Goal: Information Seeking & Learning: Learn about a topic

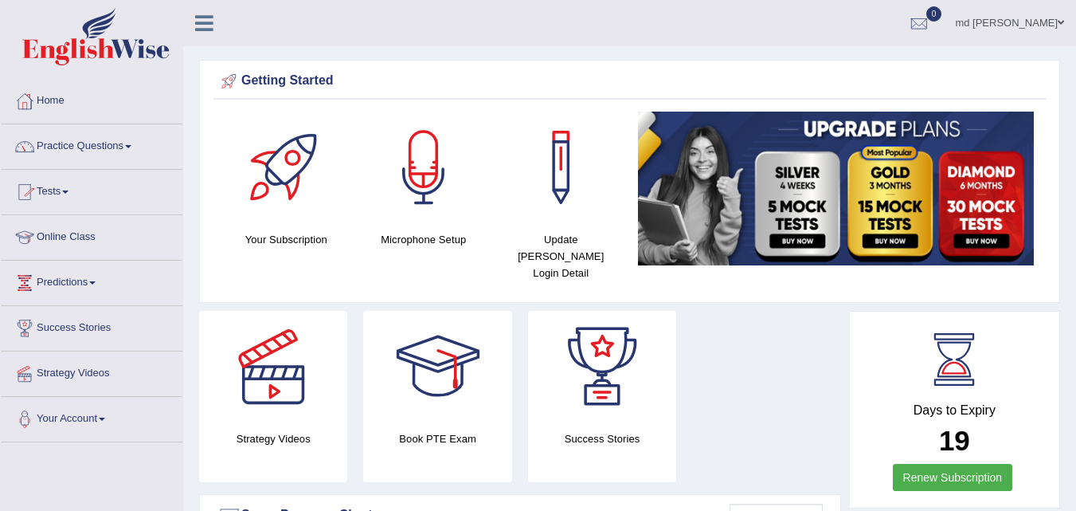
click at [72, 233] on link "Online Class" at bounding box center [92, 235] width 182 height 40
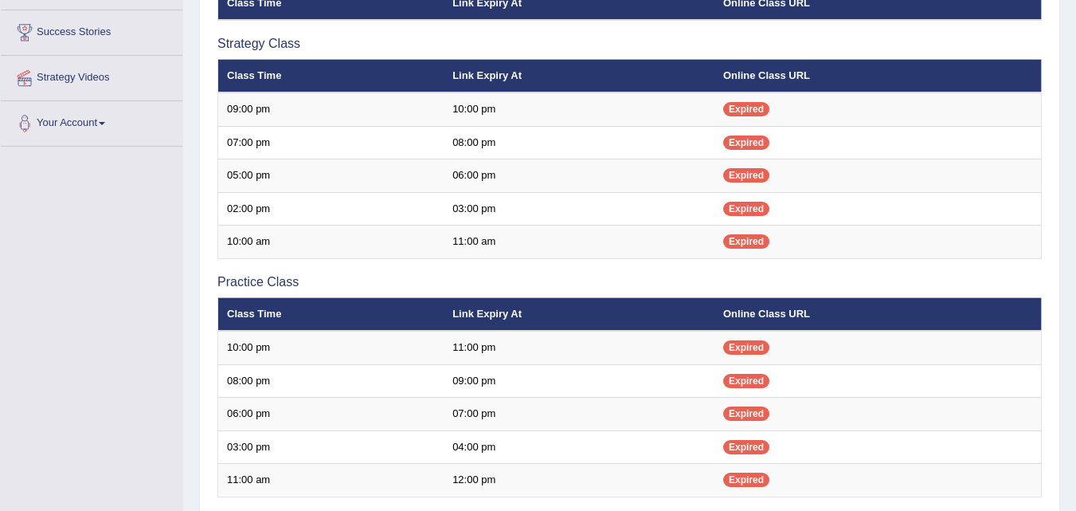
scroll to position [295, 0]
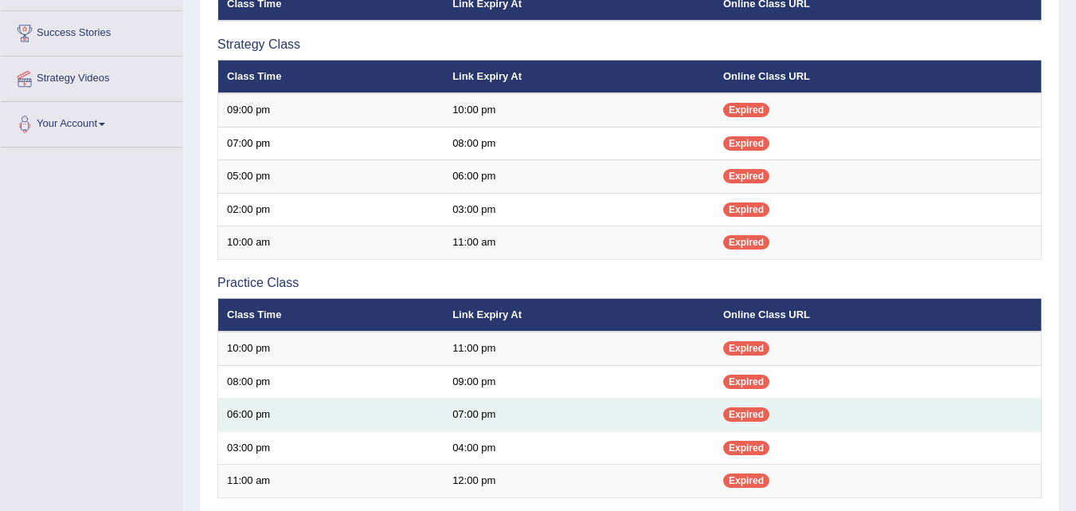
click at [294, 424] on td "06:00 pm" at bounding box center [331, 414] width 226 height 33
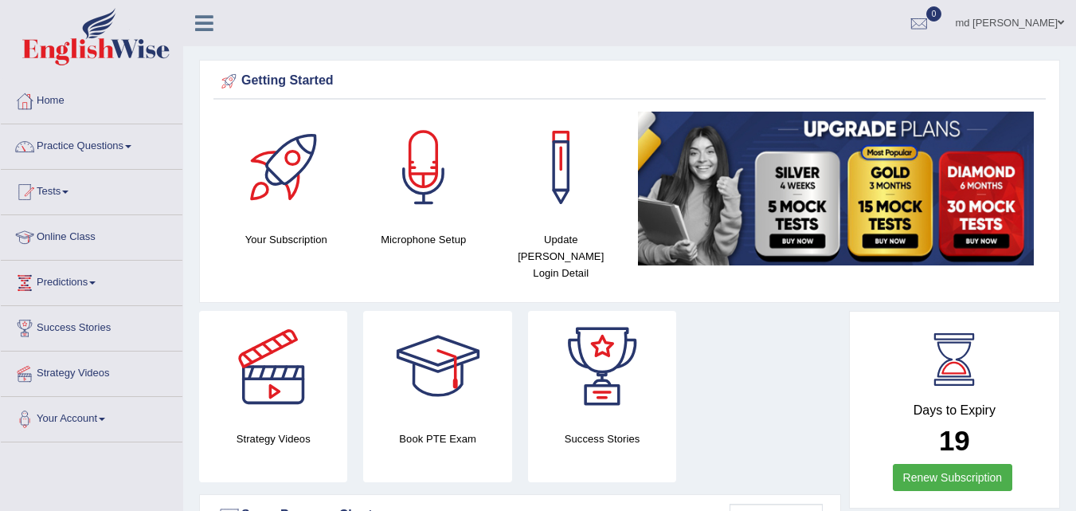
click at [88, 237] on link "Online Class" at bounding box center [92, 235] width 182 height 40
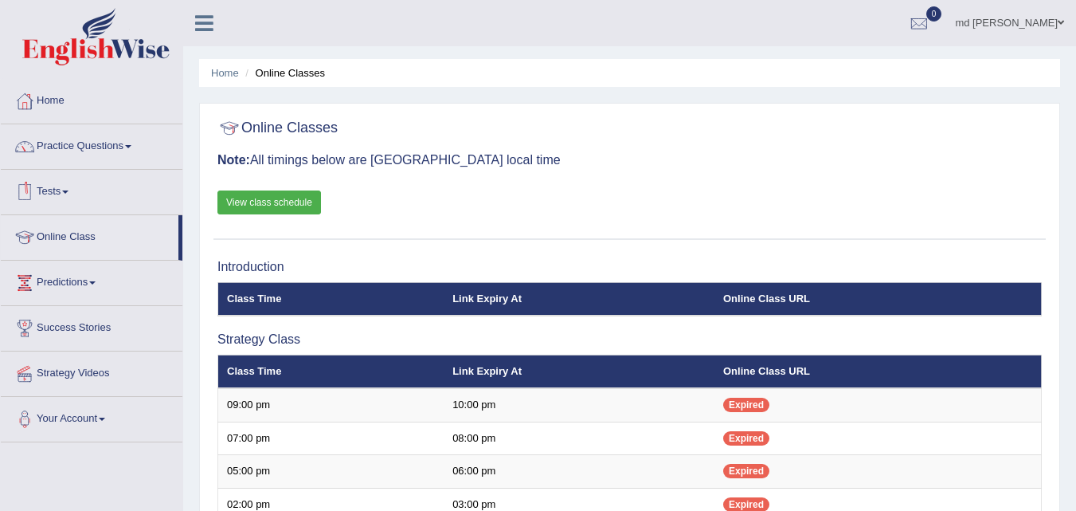
click at [257, 208] on link "View class schedule" at bounding box center [269, 202] width 104 height 24
click at [69, 280] on link "Predictions" at bounding box center [92, 280] width 182 height 40
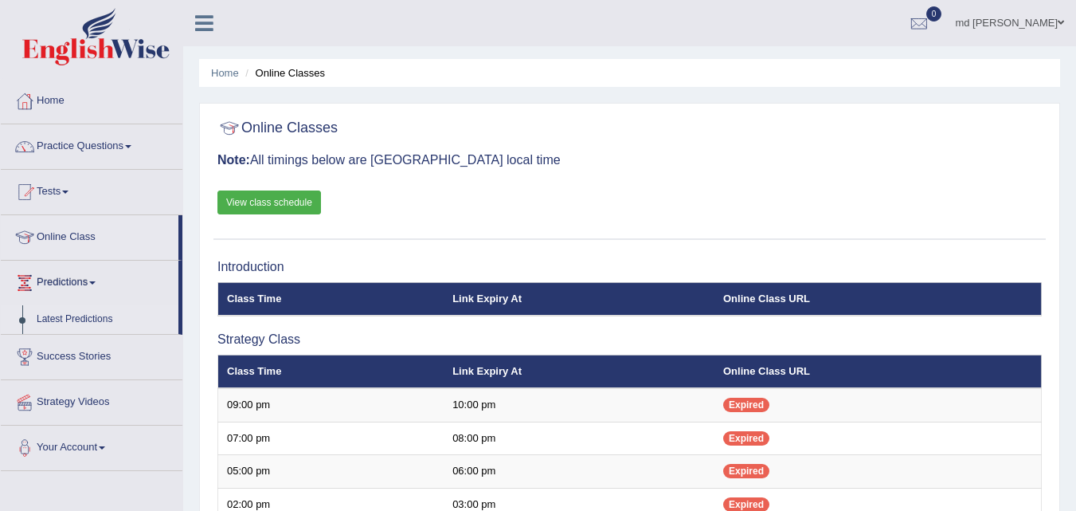
click at [62, 309] on link "Latest Predictions" at bounding box center [103, 319] width 149 height 29
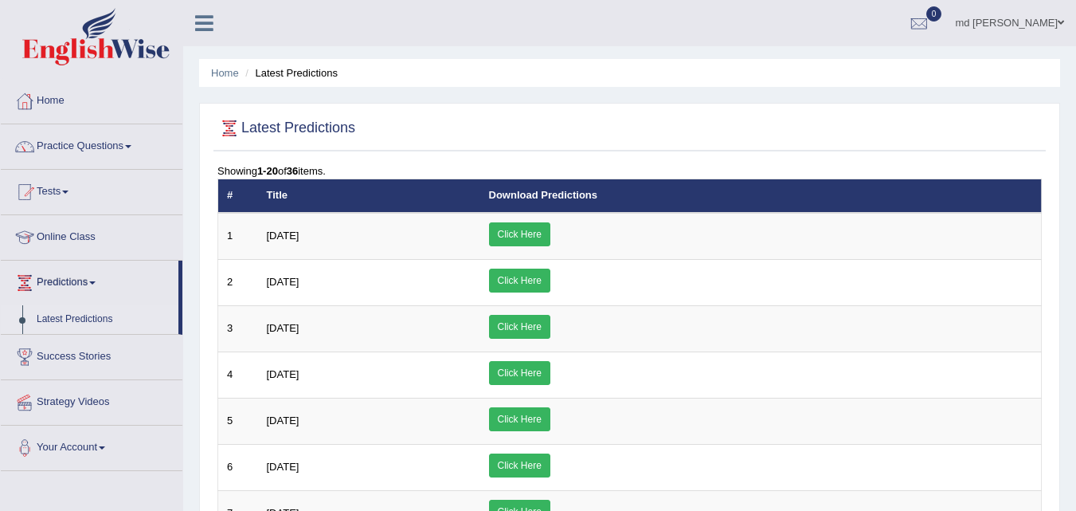
click at [60, 229] on link "Online Class" at bounding box center [92, 235] width 182 height 40
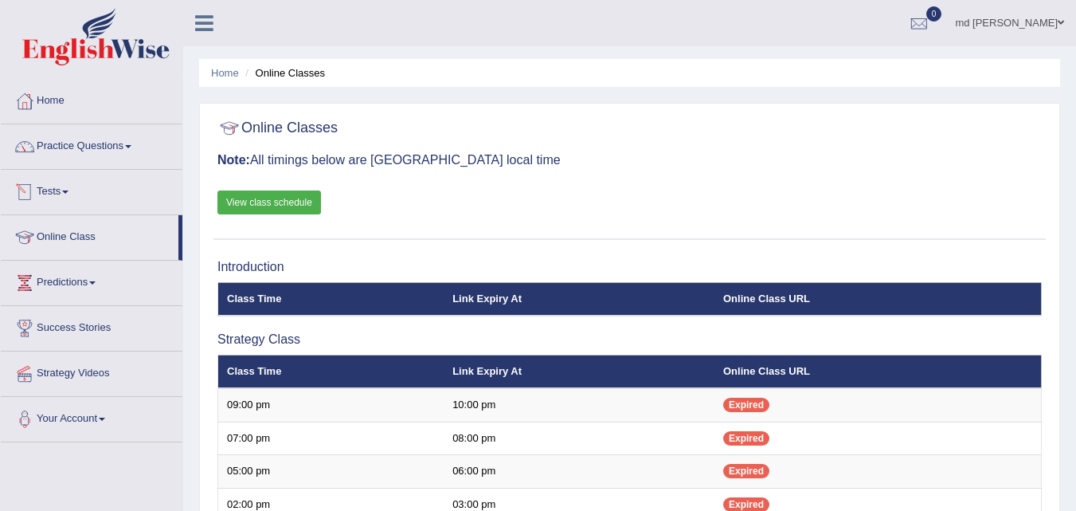
click at [62, 190] on link "Tests" at bounding box center [92, 190] width 182 height 40
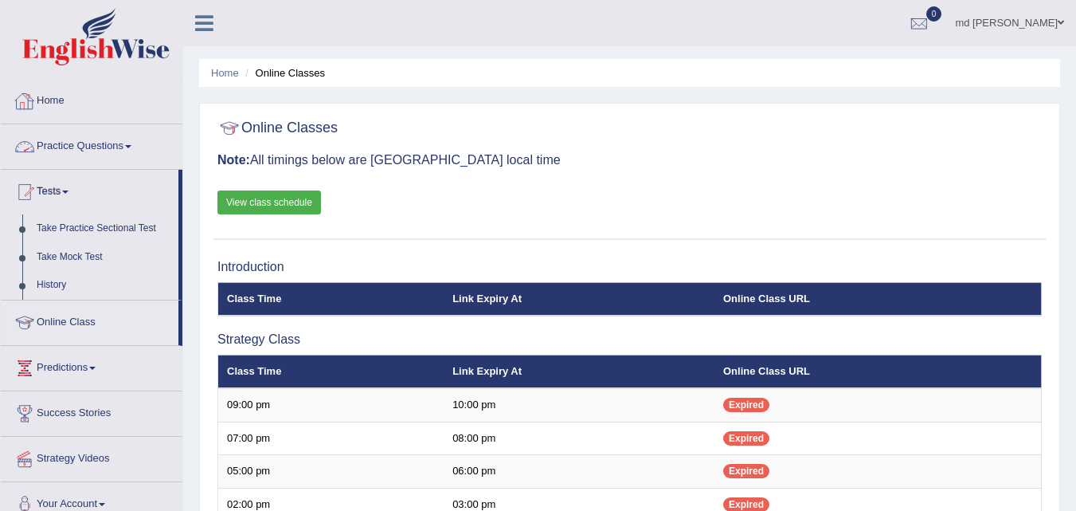
click at [89, 139] on link "Practice Questions" at bounding box center [92, 144] width 182 height 40
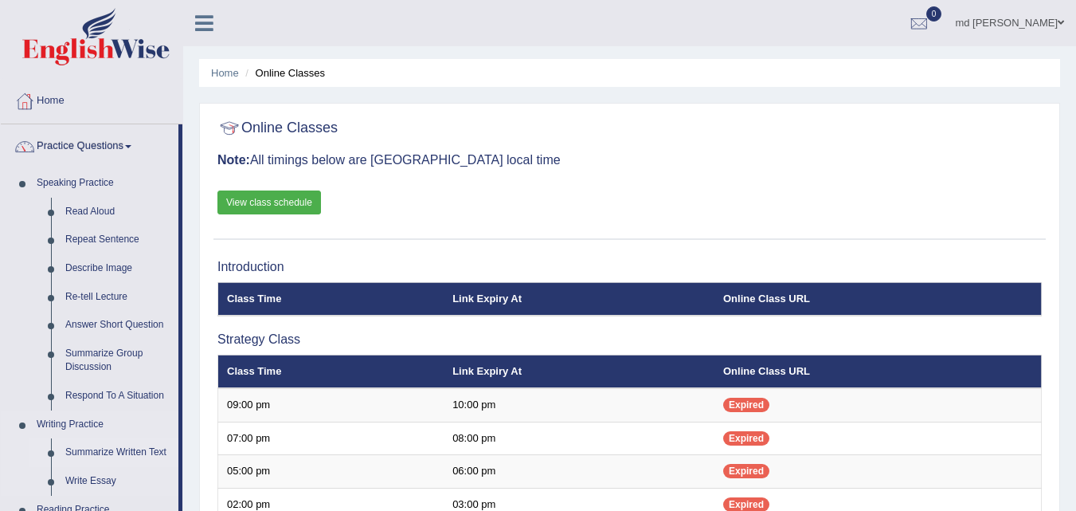
click at [100, 448] on link "Summarize Written Text" at bounding box center [118, 452] width 120 height 29
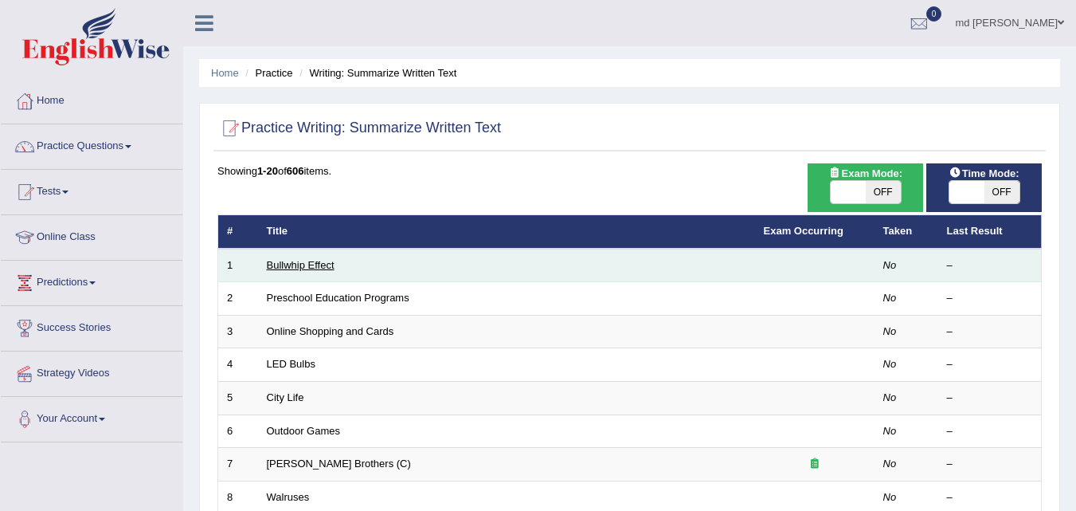
click at [321, 264] on link "Bullwhip Effect" at bounding box center [301, 265] width 68 height 12
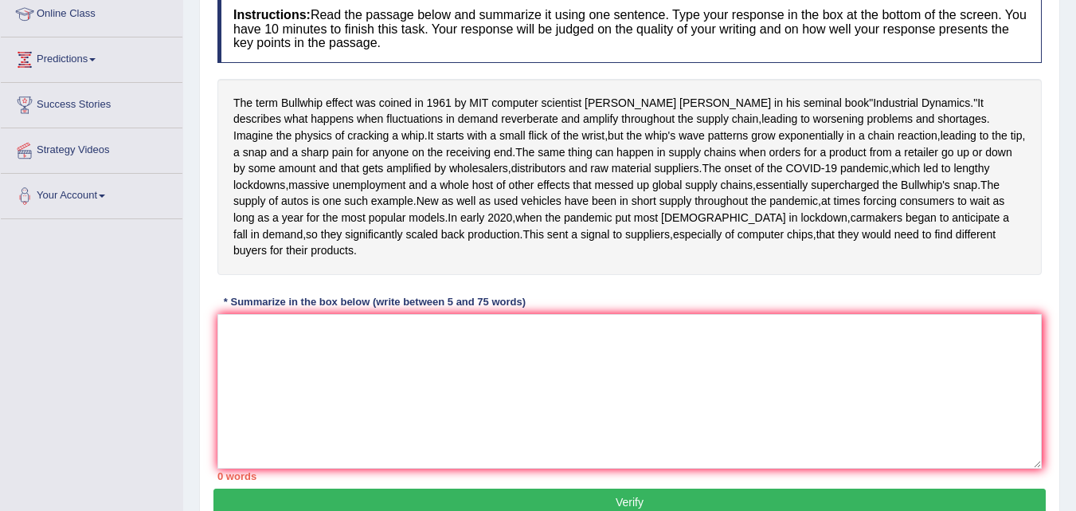
scroll to position [255, 0]
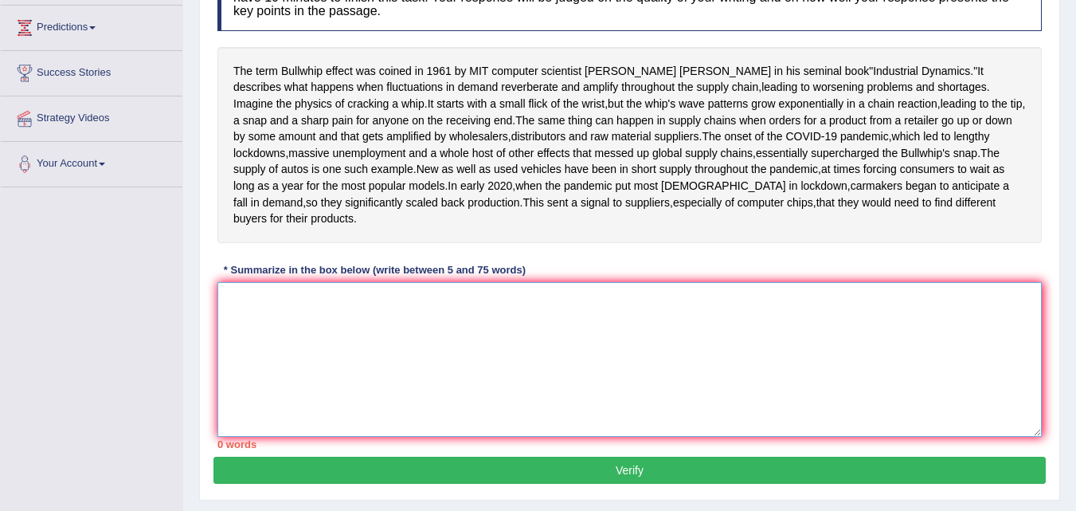
click at [244, 390] on textarea at bounding box center [629, 359] width 824 height 155
type textarea "t"
drag, startPoint x: 244, startPoint y: 387, endPoint x: 415, endPoint y: 433, distance: 177.2
click at [415, 433] on textarea "t" at bounding box center [629, 359] width 824 height 155
type textarea "t"
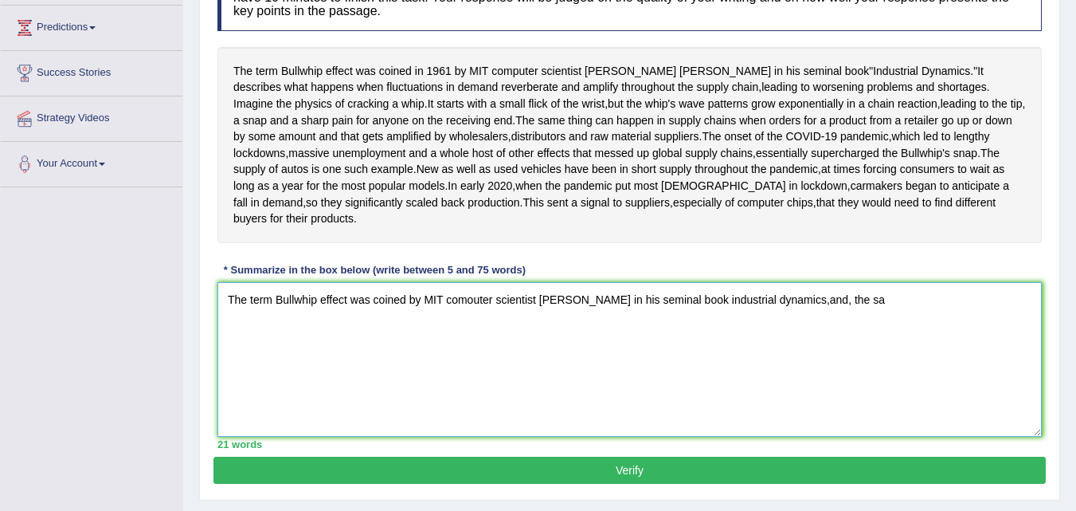
click at [888, 376] on textarea "The term Bullwhip effect was coined by MIT comouter scientist Jay Forrester in …" at bounding box center [629, 359] width 824 height 155
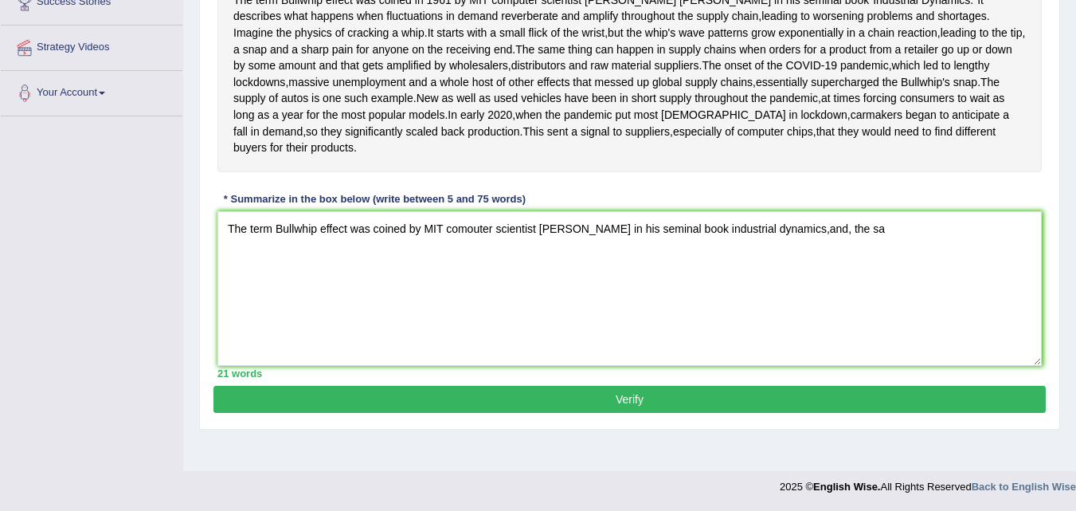
scroll to position [379, 0]
click at [879, 254] on textarea "The term Bullwhip effect was coined by MIT comouter scientist Jay Forrester in …" at bounding box center [629, 288] width 824 height 155
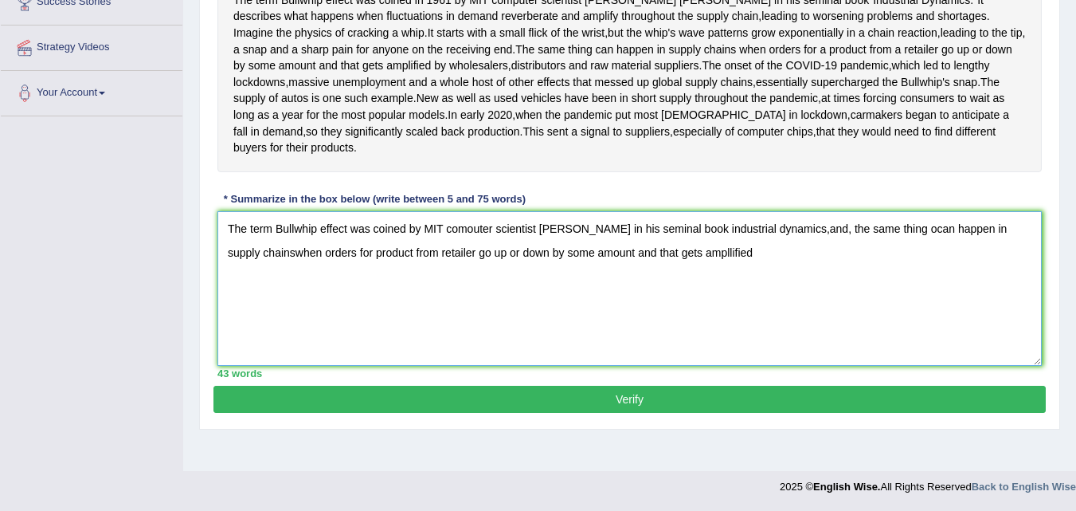
click at [694, 281] on textarea "The term Bullwhip effect was coined by MIT comouter scientist Jay Forrester in …" at bounding box center [629, 288] width 824 height 155
click at [730, 276] on textarea "The term Bullwhip effect was coined by MIT comouter scientist Jay Forrester in …" at bounding box center [629, 288] width 824 height 155
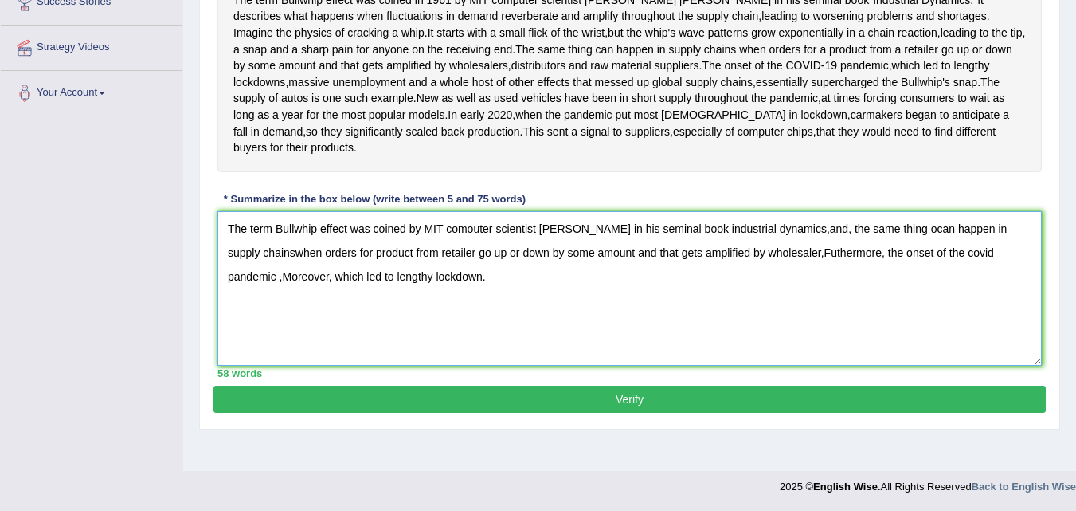
type textarea "The term Bullwhip effect was coined by MIT comouter scientist Jay Forrester in …"
click at [664, 413] on button "Verify" at bounding box center [629, 399] width 832 height 27
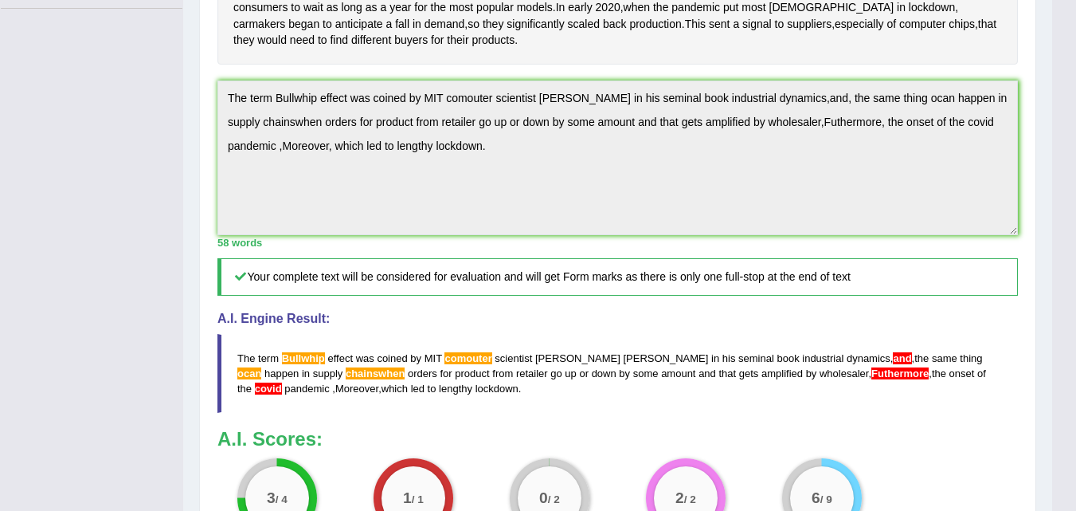
scroll to position [465, 0]
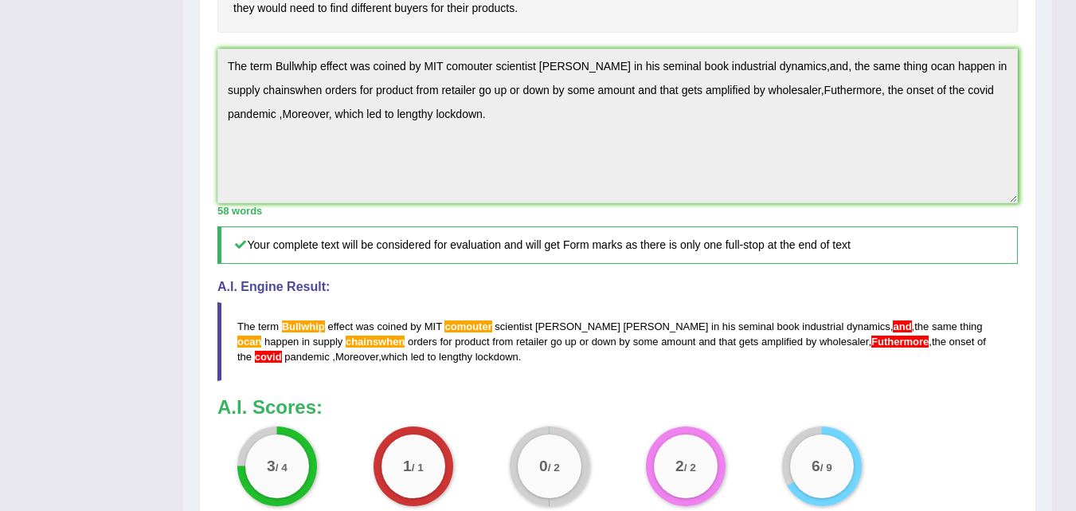
click at [261, 347] on span "ocan" at bounding box center [249, 341] width 24 height 12
click at [366, 381] on blockquote "The term Bullwhip effect was coined by MIT comouter scientist Jay Forrester in …" at bounding box center [617, 341] width 801 height 79
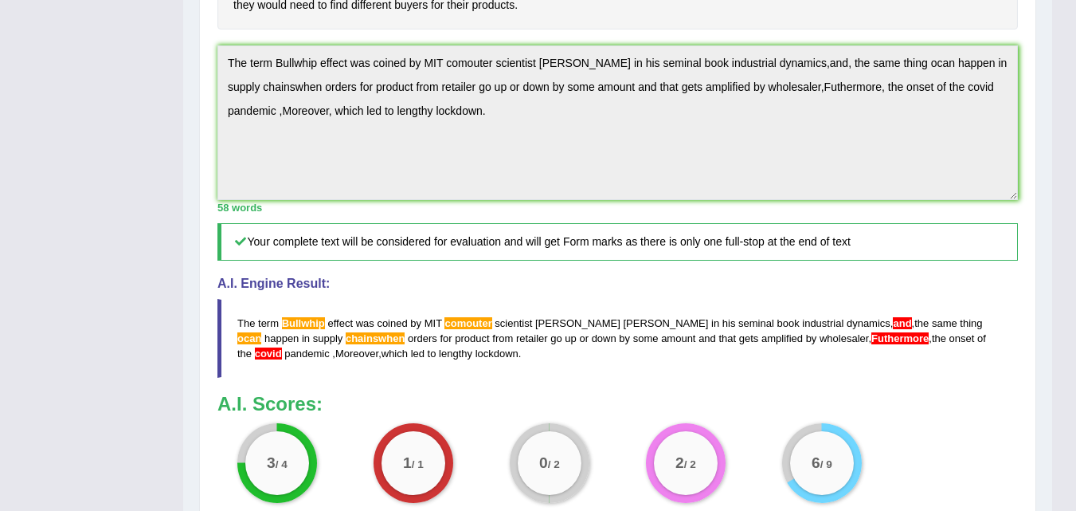
scroll to position [464, 0]
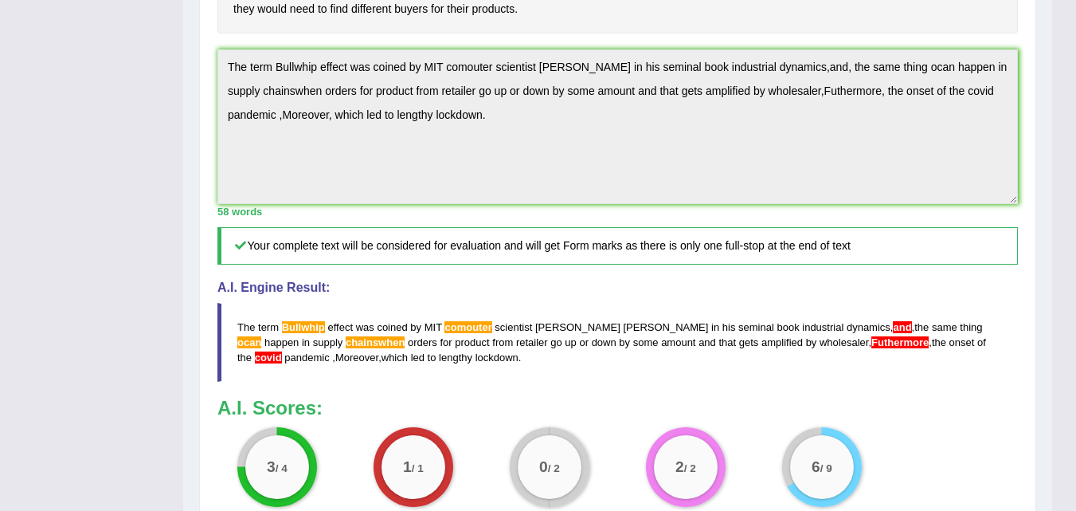
click at [582, 264] on h5 "Your complete text will be considered for evaluation and will get Form marks as…" at bounding box center [617, 245] width 801 height 37
click at [539, 264] on h5 "Your complete text will be considered for evaluation and will get Form marks as…" at bounding box center [617, 245] width 801 height 37
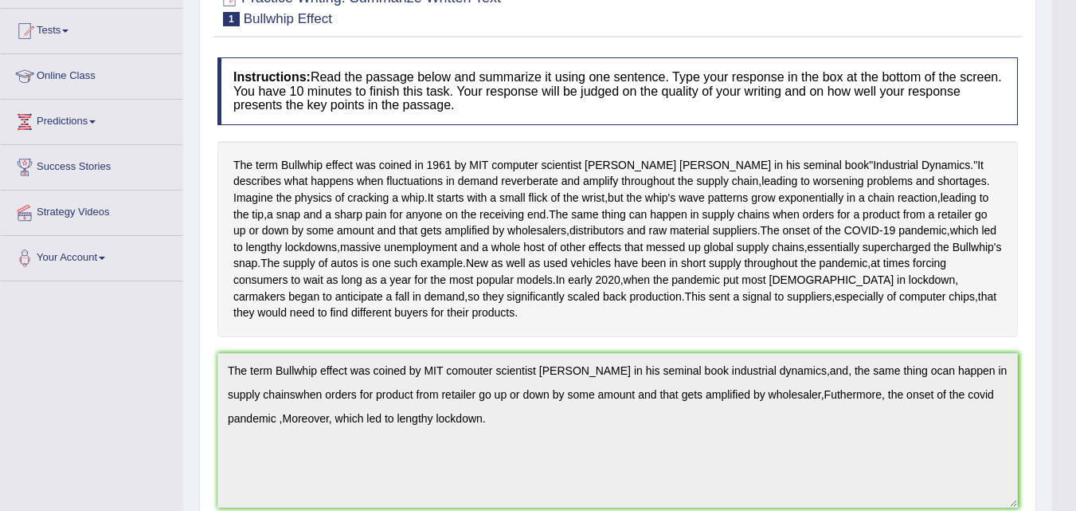
scroll to position [18, 0]
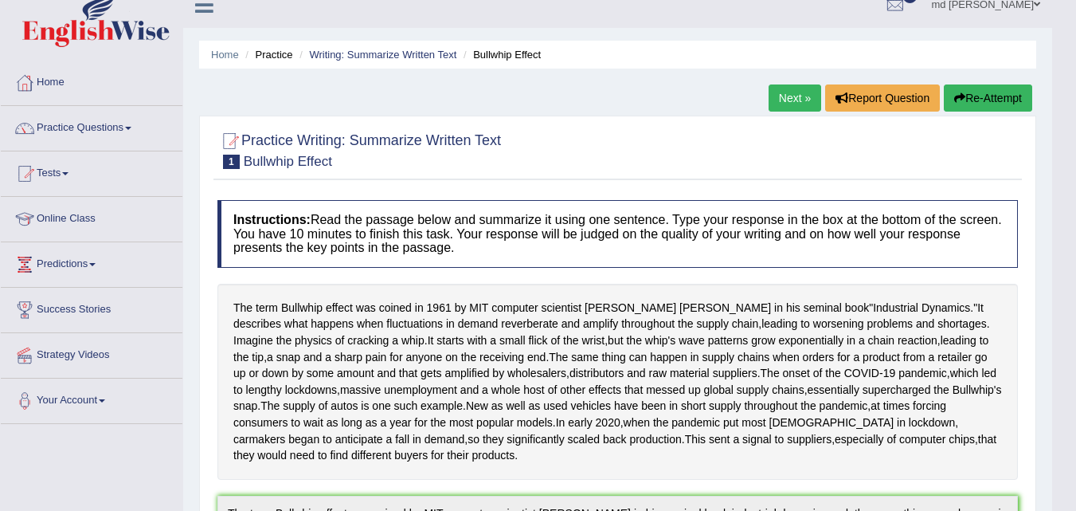
click at [1001, 89] on button "Re-Attempt" at bounding box center [988, 97] width 88 height 27
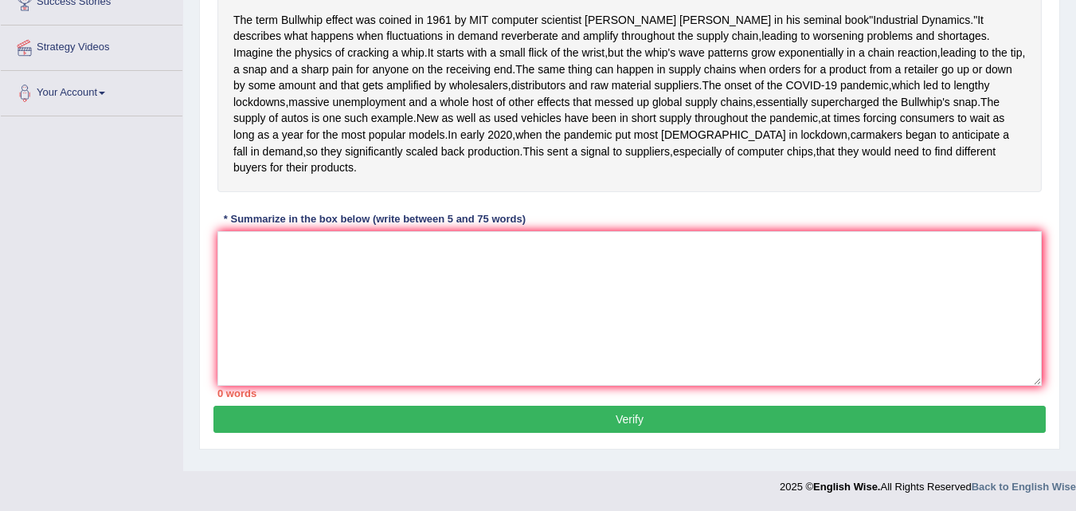
scroll to position [304, 0]
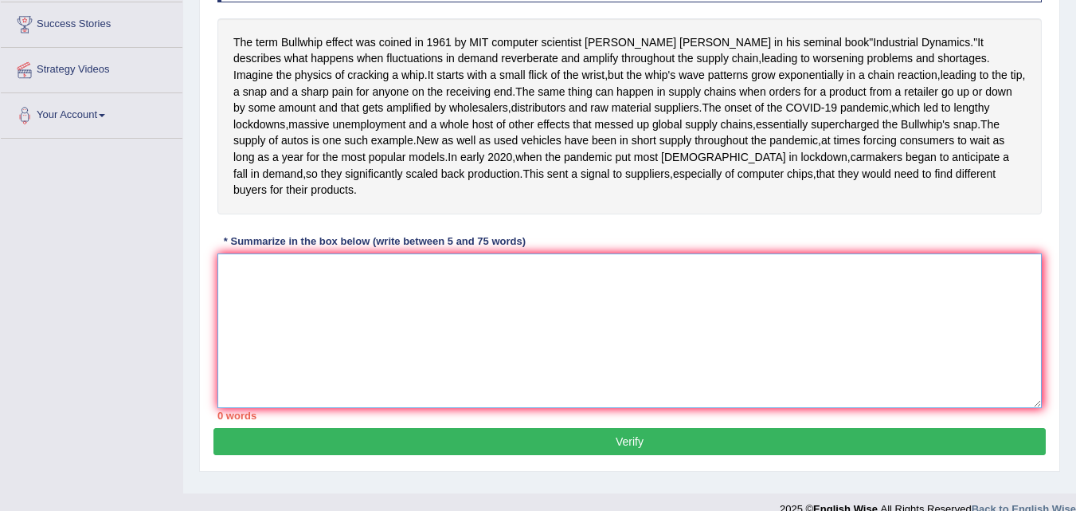
click at [226, 365] on textarea at bounding box center [629, 330] width 824 height 155
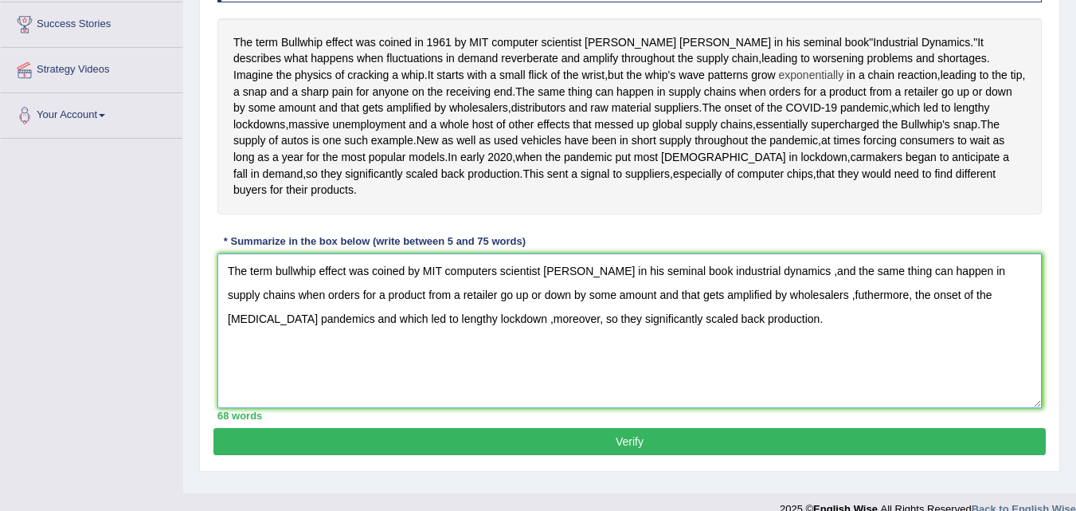
type textarea "The term bullwhip effect was coined by MIT computers scientist [PERSON_NAME] in…"
click at [778, 76] on span "exponentially" at bounding box center [810, 75] width 65 height 17
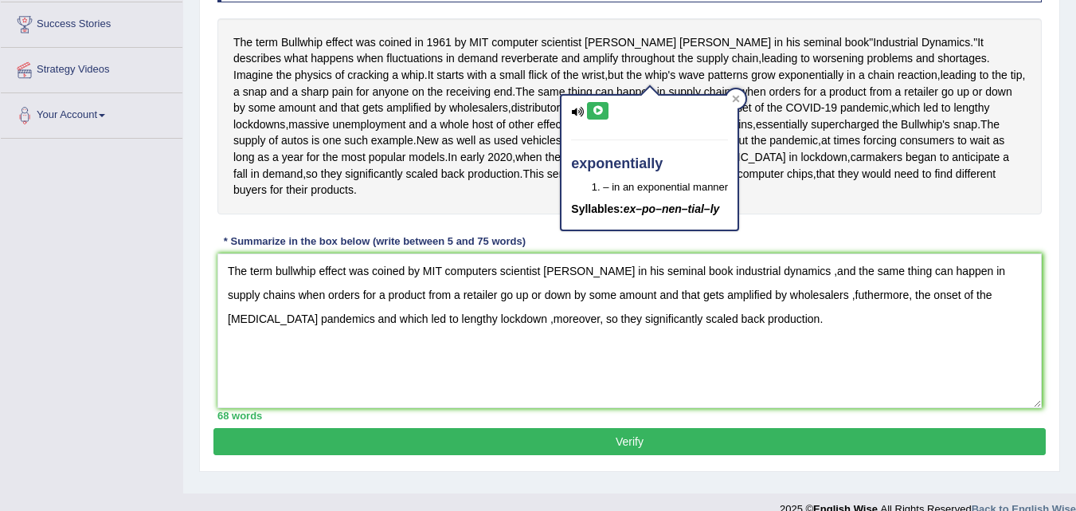
click at [536, 96] on div "The term Bullwhip effect was coined in 1961 by MIT computer scientist Jay Forre…" at bounding box center [629, 116] width 824 height 196
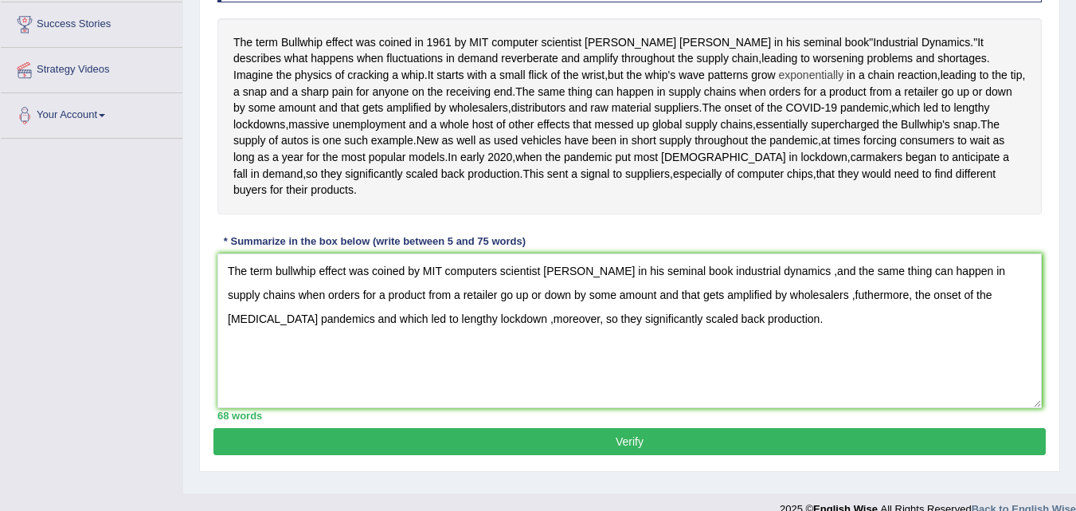
click at [778, 68] on span "exponentially" at bounding box center [810, 75] width 65 height 17
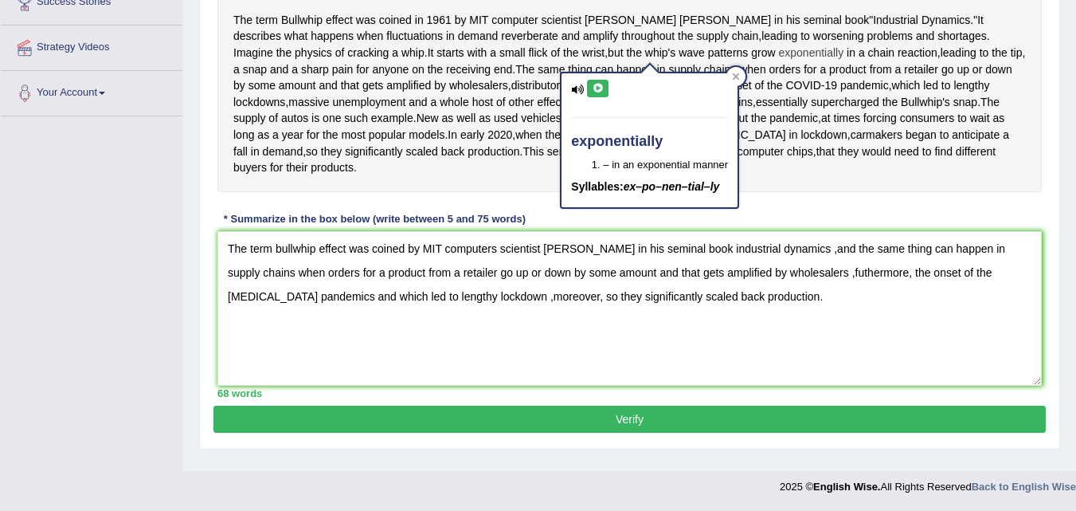
scroll to position [399, 0]
click at [536, 418] on button "Verify" at bounding box center [629, 418] width 832 height 27
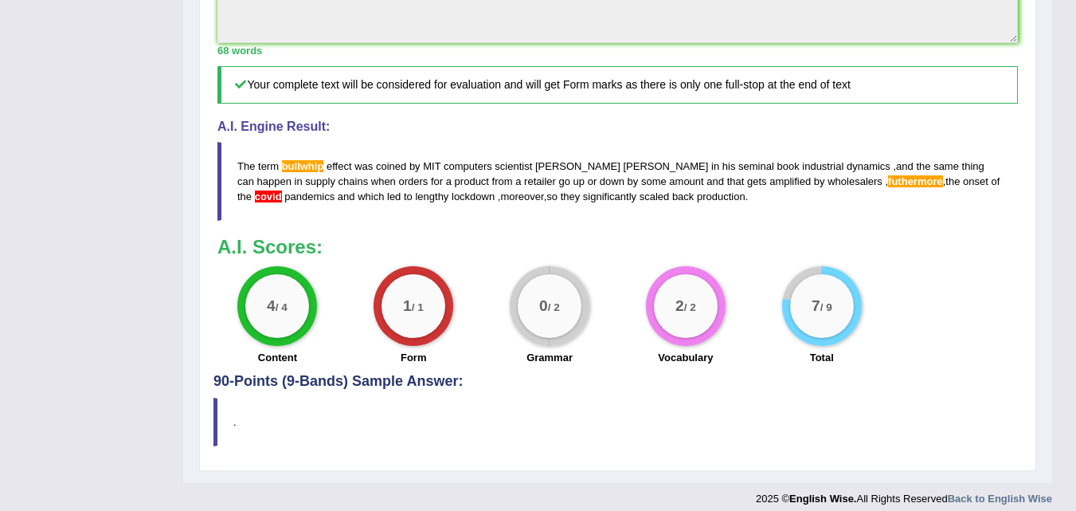
scroll to position [632, 0]
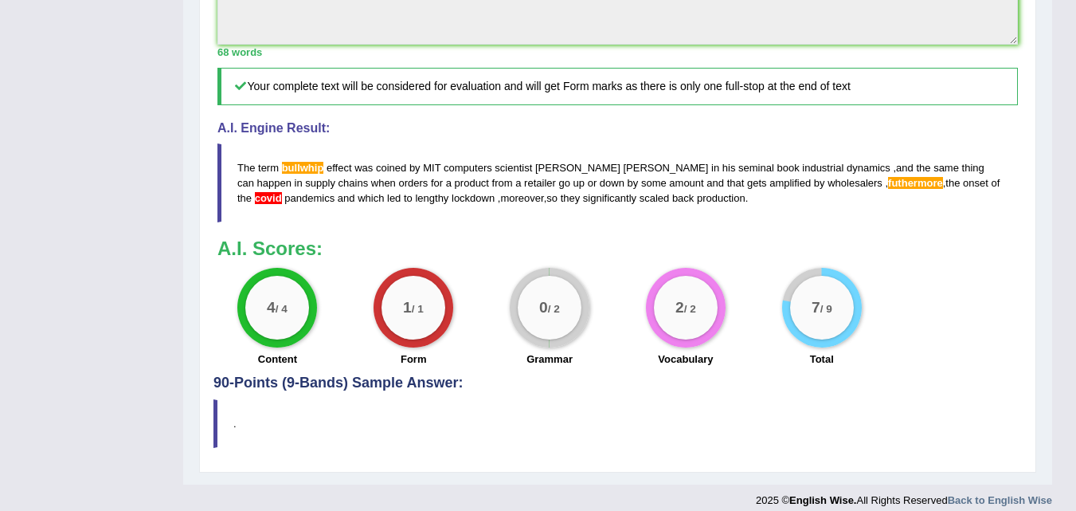
click at [237, 222] on blockquote "The term bullwhip effect was coined by MIT computers scientist Jay Forrester in…" at bounding box center [617, 182] width 801 height 79
click at [245, 174] on span "The" at bounding box center [246, 168] width 18 height 12
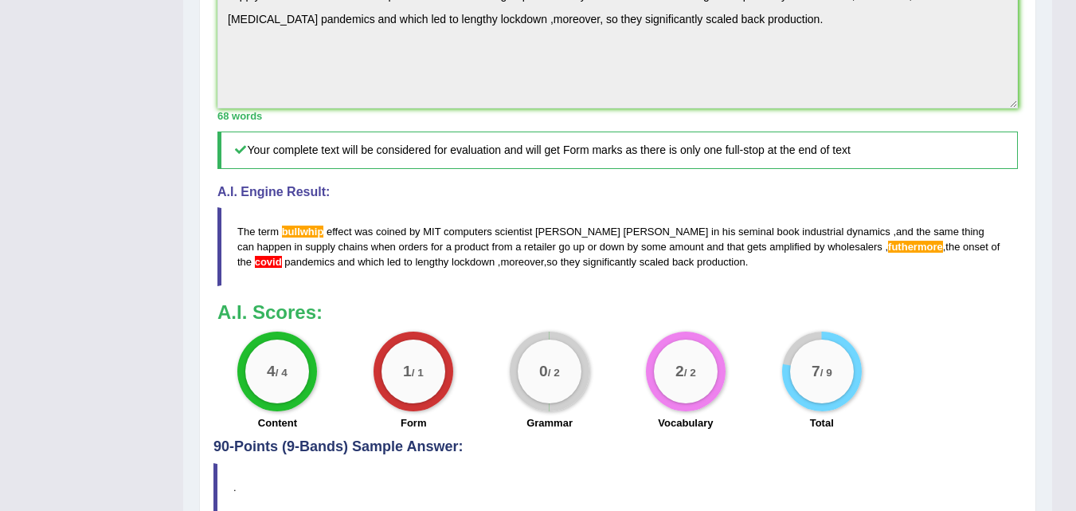
scroll to position [536, 0]
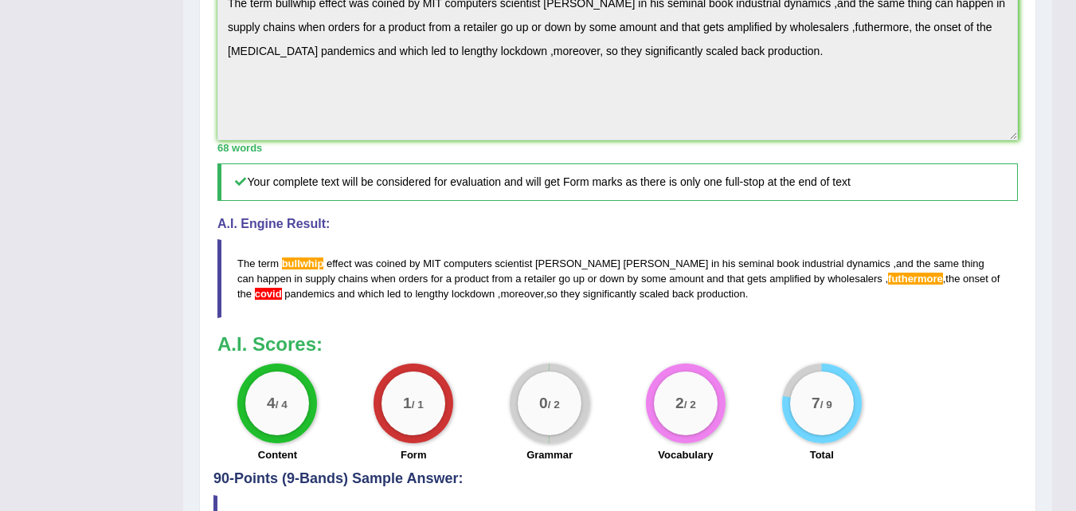
drag, startPoint x: 237, startPoint y: 88, endPoint x: 134, endPoint y: 226, distance: 173.0
click at [134, 226] on div "Toggle navigation Home Practice Questions Speaking Practice Read Aloud Repeat S…" at bounding box center [526, 38] width 1052 height 1148
click at [504, 155] on div "68 words" at bounding box center [617, 147] width 801 height 15
click at [276, 29] on div "Instructions: Read the passage below and summarize it using one sentence. Type …" at bounding box center [617, 76] width 809 height 789
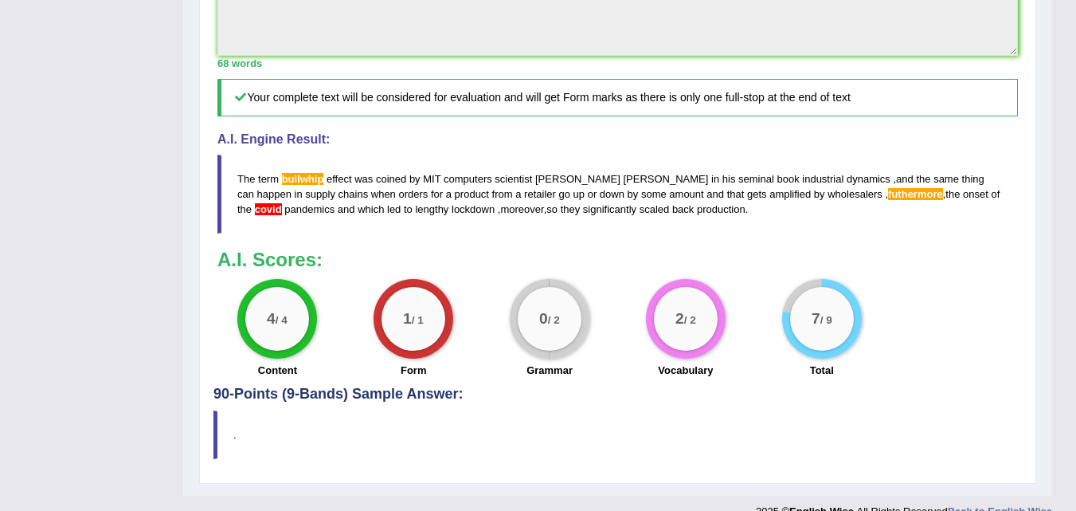
scroll to position [637, 0]
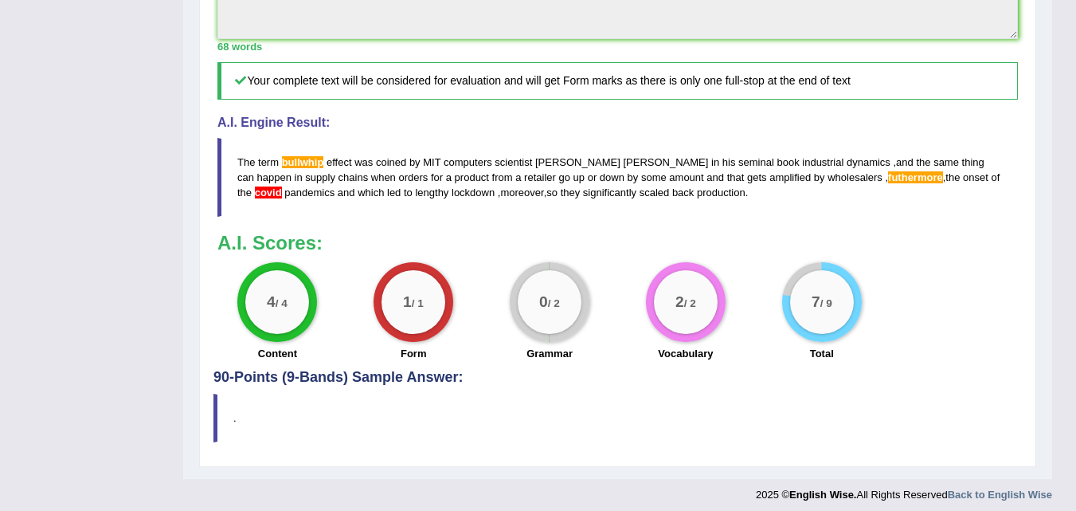
click at [241, 168] on span "The" at bounding box center [246, 162] width 18 height 12
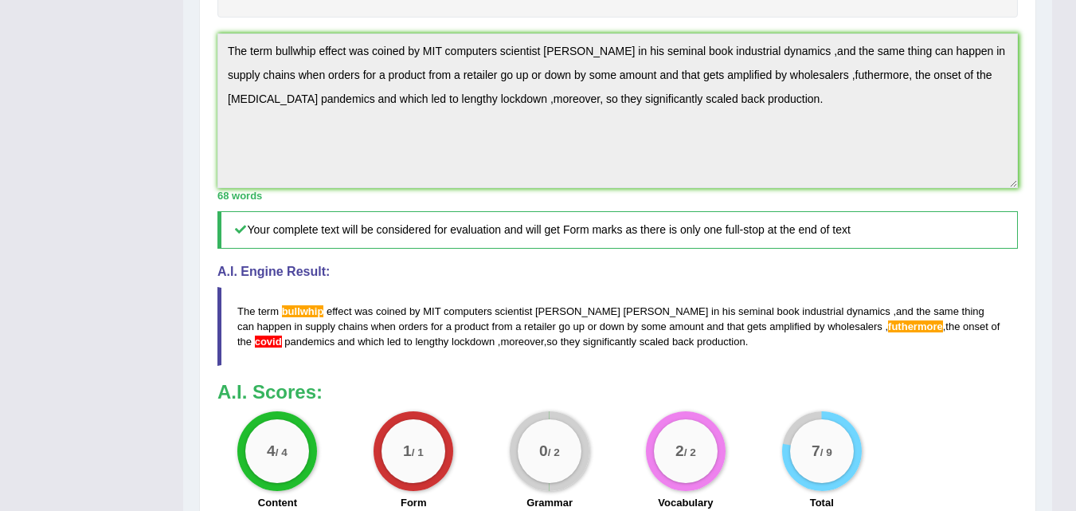
scroll to position [478, 0]
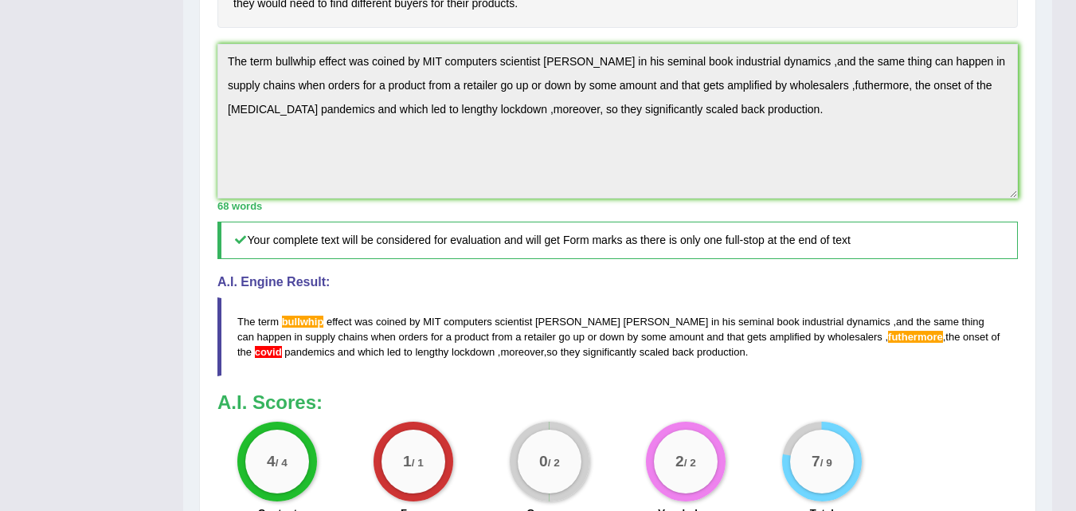
click at [343, 304] on div "Instructions: Read the passage below and summarize it using one sentence. Type …" at bounding box center [617, 134] width 809 height 789
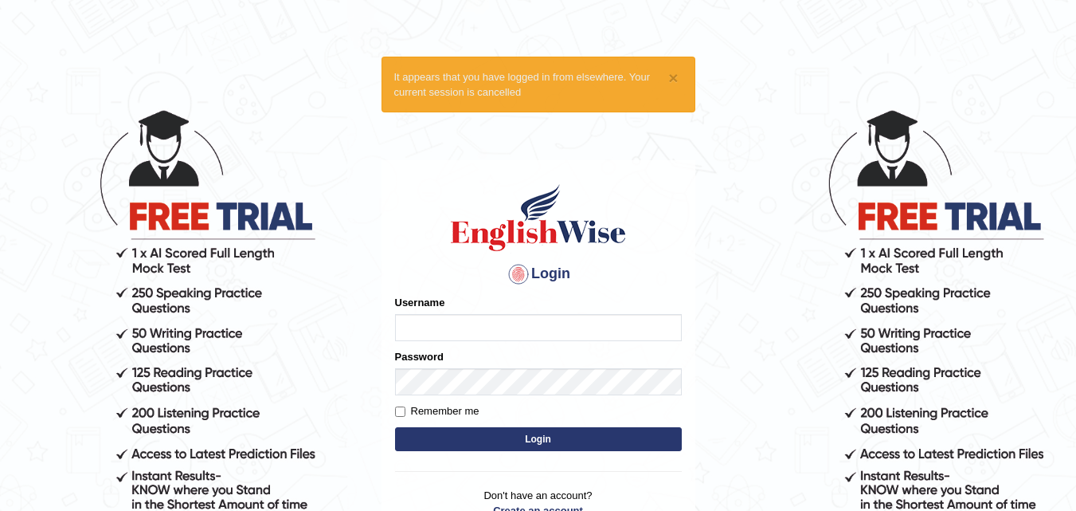
drag, startPoint x: 0, startPoint y: 0, endPoint x: 597, endPoint y: 233, distance: 640.4
click at [597, 233] on img at bounding box center [539, 218] width 182 height 72
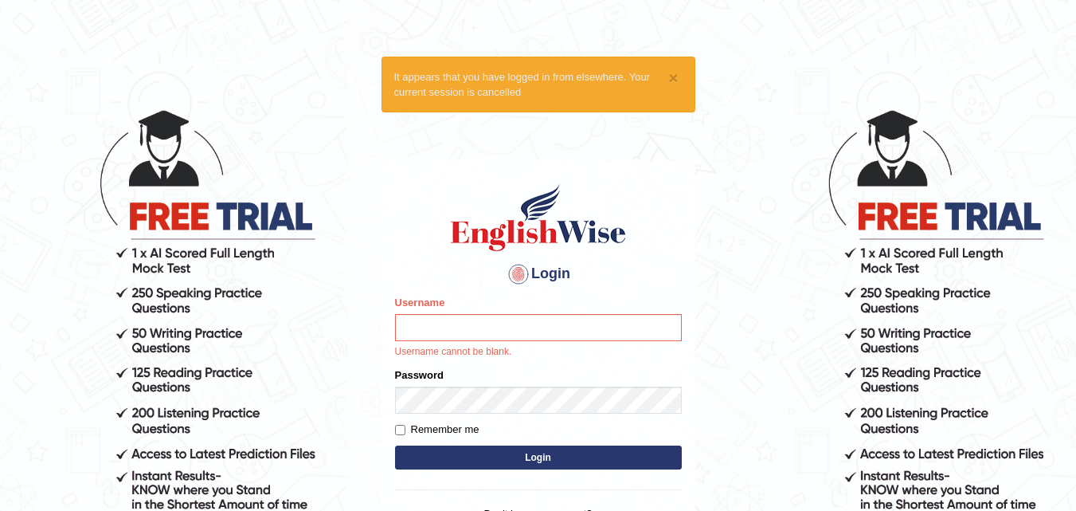
click at [410, 429] on label "Remember me" at bounding box center [437, 429] width 84 height 16
click at [405, 429] on input "Remember me" at bounding box center [400, 430] width 10 height 10
click at [410, 429] on label "Remember me" at bounding box center [437, 429] width 84 height 16
click at [405, 429] on input "Remember me" at bounding box center [400, 430] width 10 height 10
click at [395, 429] on input "Remember me" at bounding box center [400, 430] width 10 height 10
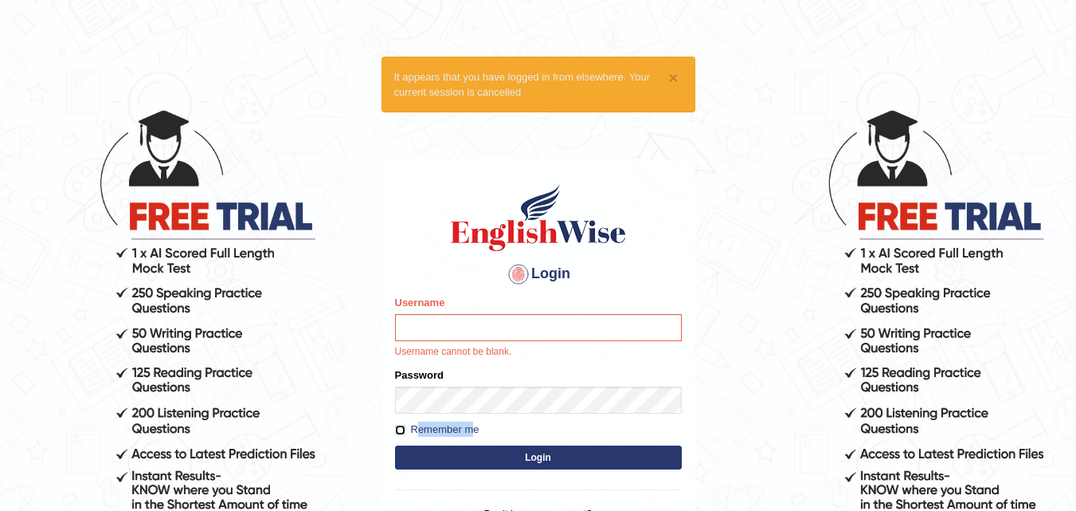
checkbox input "true"
click at [451, 455] on button "Login" at bounding box center [538, 457] width 287 height 24
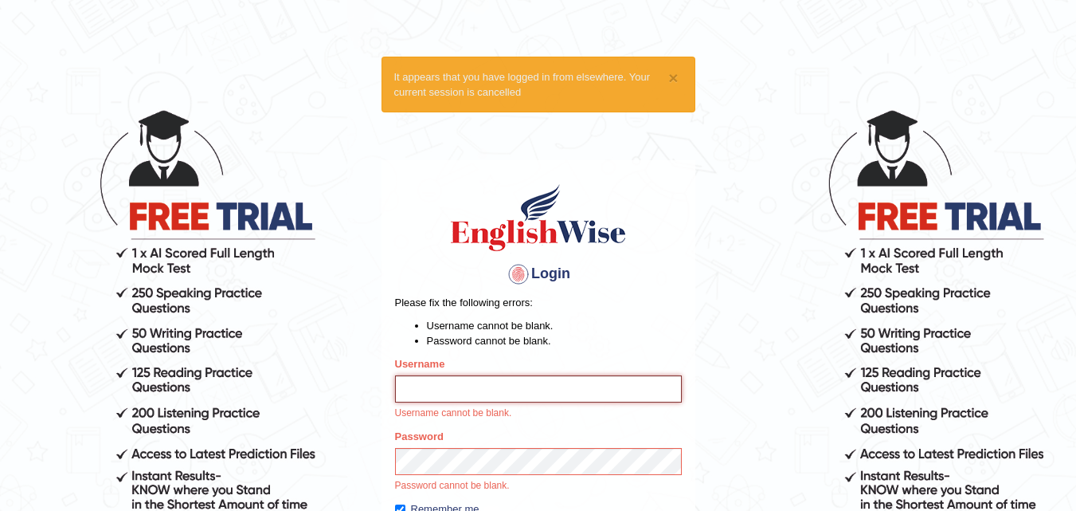
click at [417, 383] on input "Username" at bounding box center [538, 388] width 287 height 27
type input "Sadiq_786"
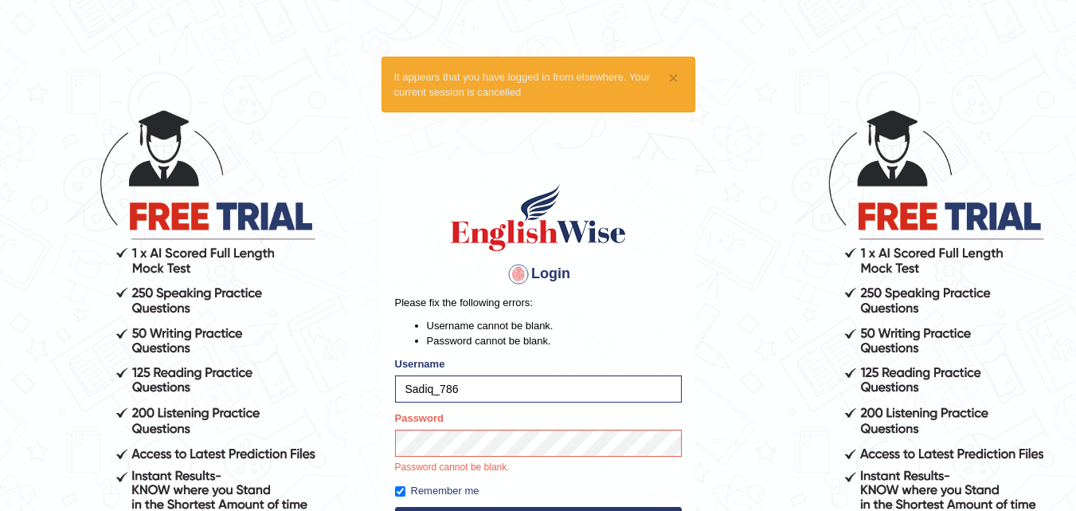
click at [430, 505] on form "Please fix the following errors: Username cannot be blank. Password cannot be b…" at bounding box center [538, 415] width 287 height 240
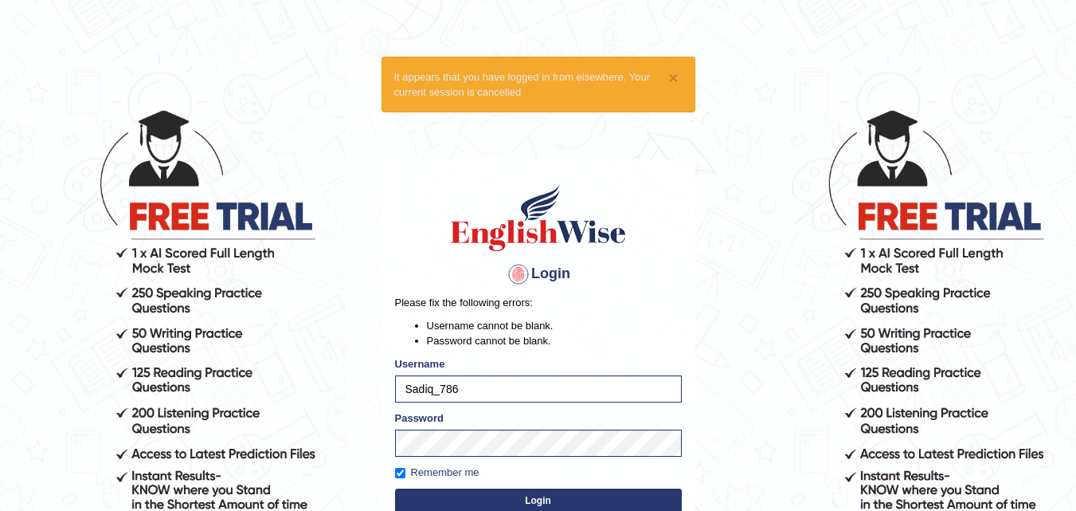
click at [466, 493] on button "Login" at bounding box center [538, 500] width 287 height 24
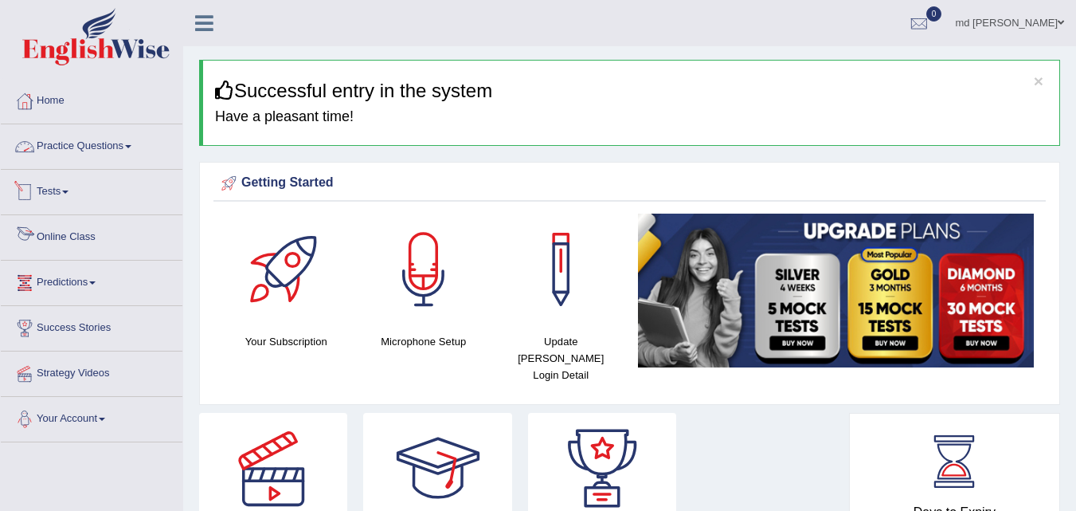
click at [91, 130] on link "Practice Questions" at bounding box center [92, 144] width 182 height 40
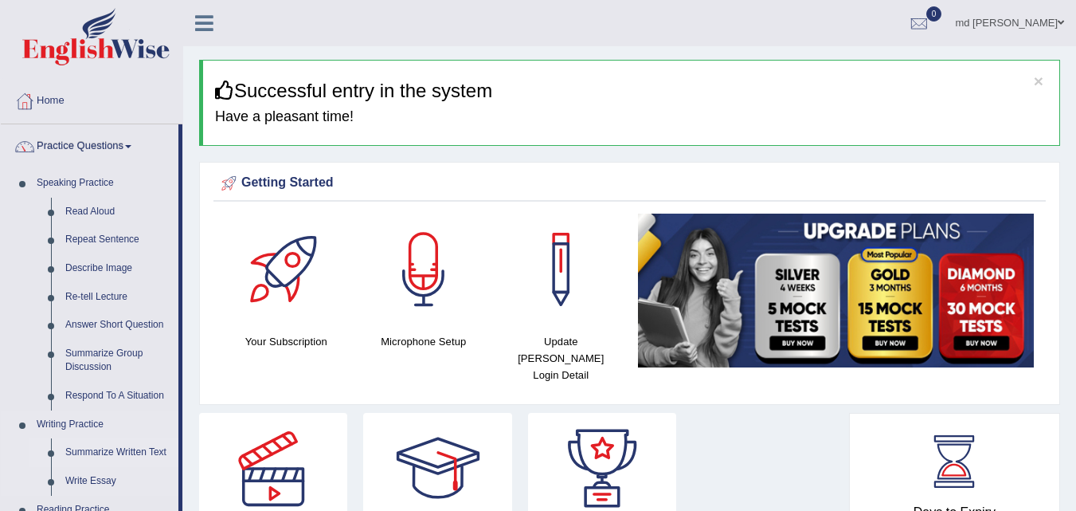
click at [92, 448] on link "Summarize Written Text" at bounding box center [118, 452] width 120 height 29
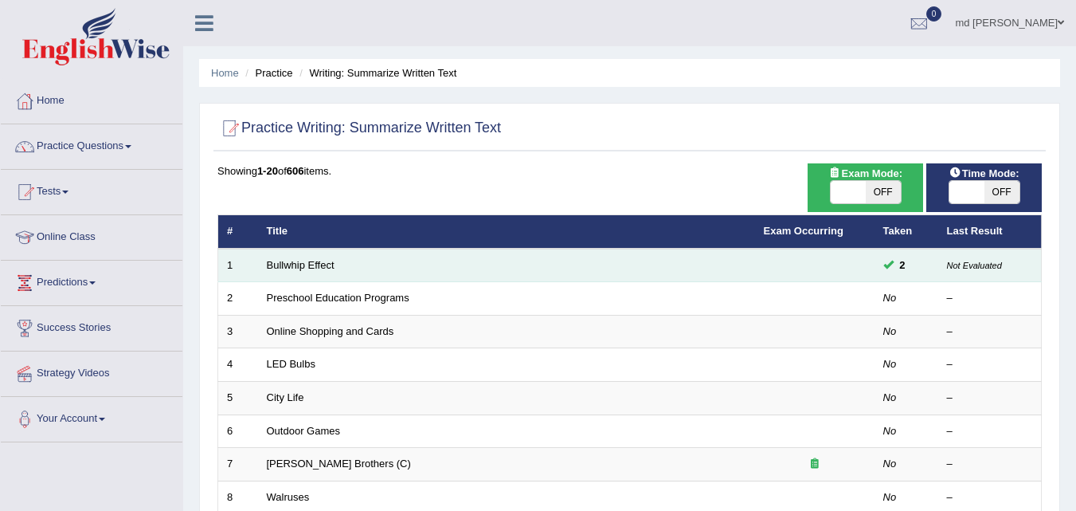
click at [903, 262] on span "2" at bounding box center [903, 265] width 18 height 17
click at [977, 264] on small "Not Evaluated" at bounding box center [974, 265] width 55 height 10
click at [288, 259] on link "Bullwhip Effect" at bounding box center [301, 265] width 68 height 12
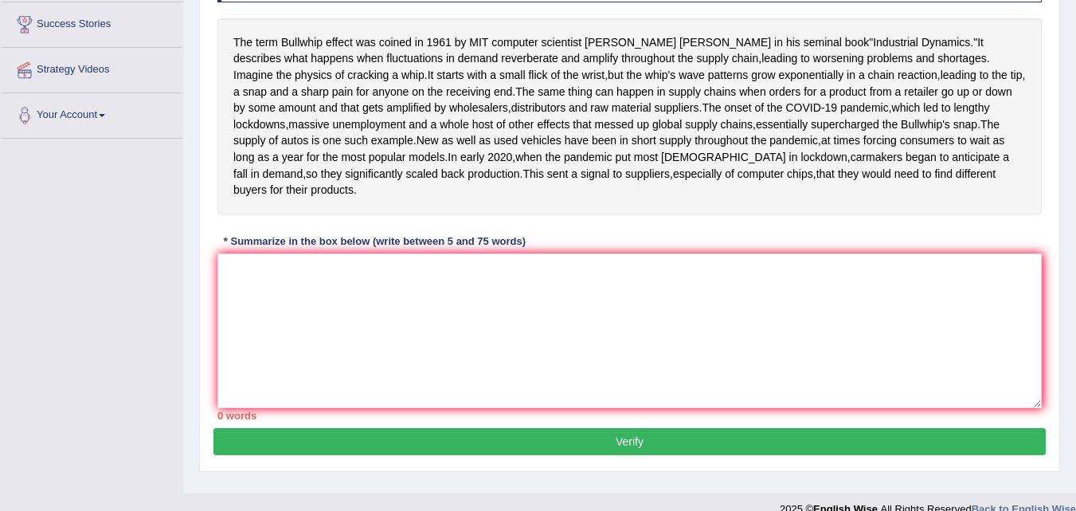
scroll to position [335, 0]
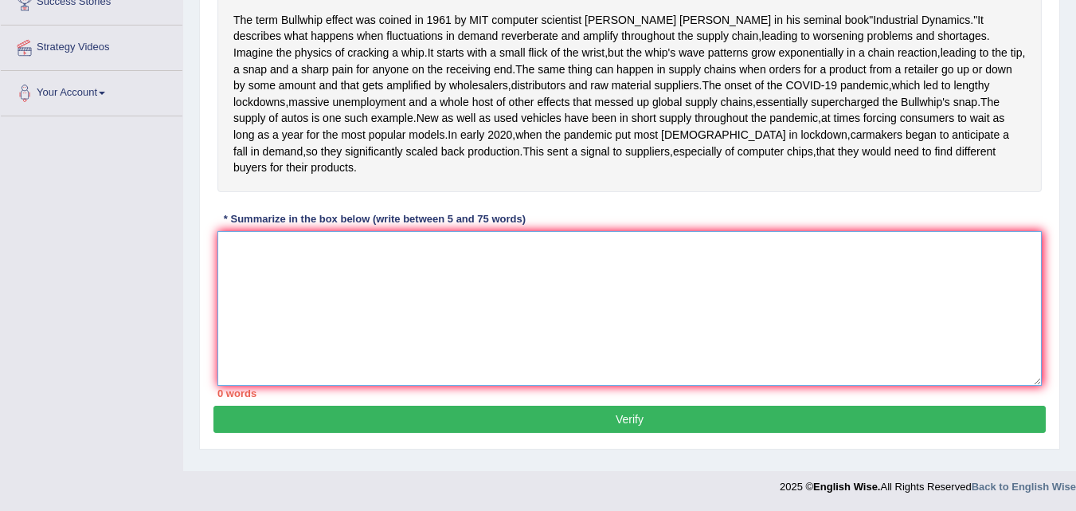
click at [285, 366] on textarea at bounding box center [629, 308] width 824 height 155
type textarea "t"
type textarea "T"
type textarea "t"
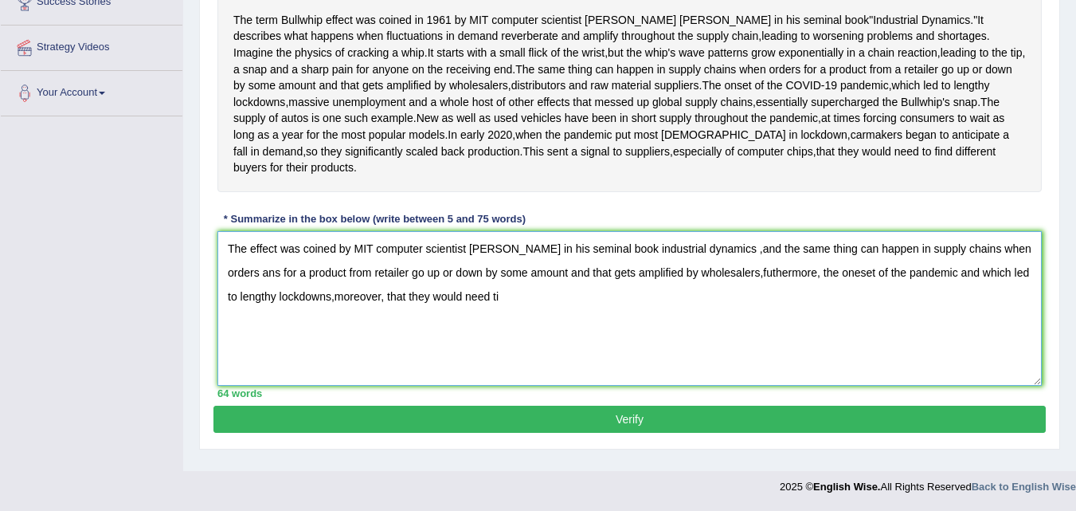
click at [555, 361] on textarea "The effect was coined by MIT computer scientist [PERSON_NAME] in his seminal bo…" at bounding box center [629, 308] width 824 height 155
type textarea "The effect was coined by MIT computer scientist [PERSON_NAME] in his seminal bo…"
click at [649, 433] on button "Verify" at bounding box center [629, 418] width 832 height 27
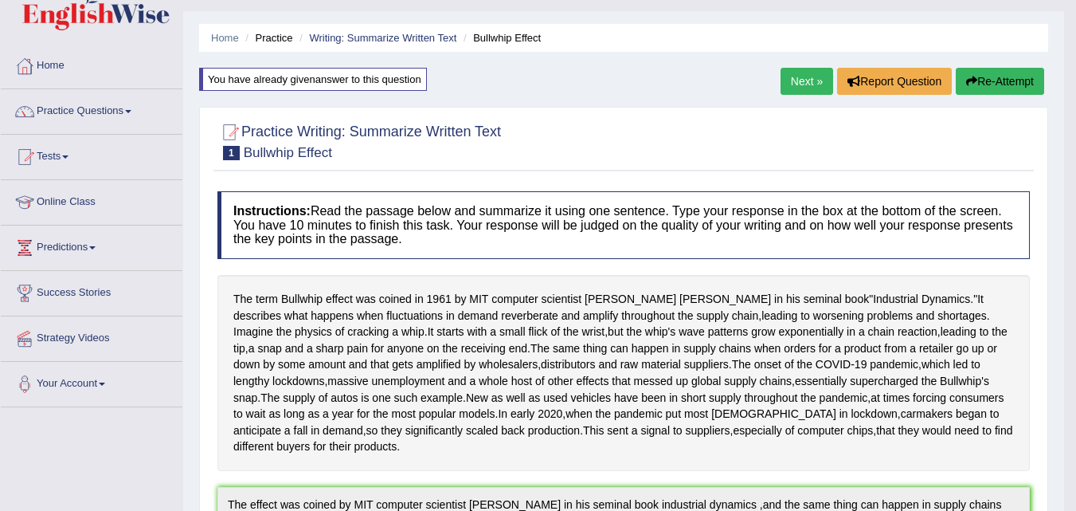
scroll to position [0, 0]
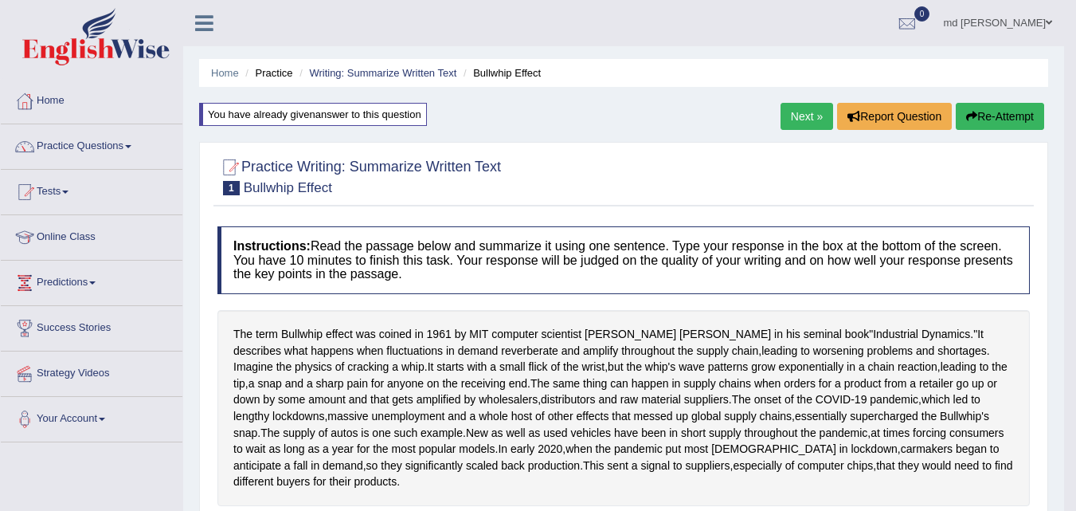
click at [797, 110] on link "Next »" at bounding box center [807, 116] width 53 height 27
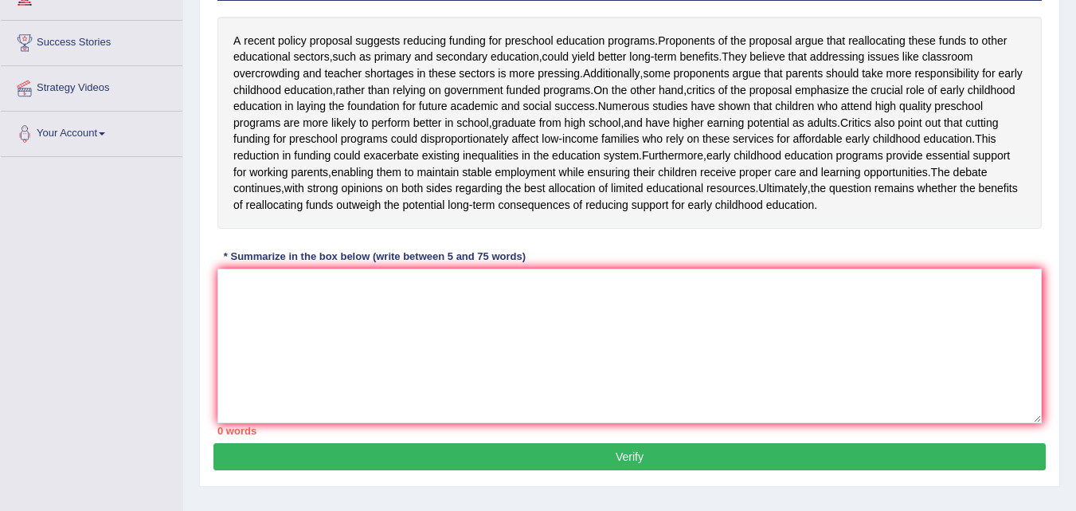
scroll to position [287, 0]
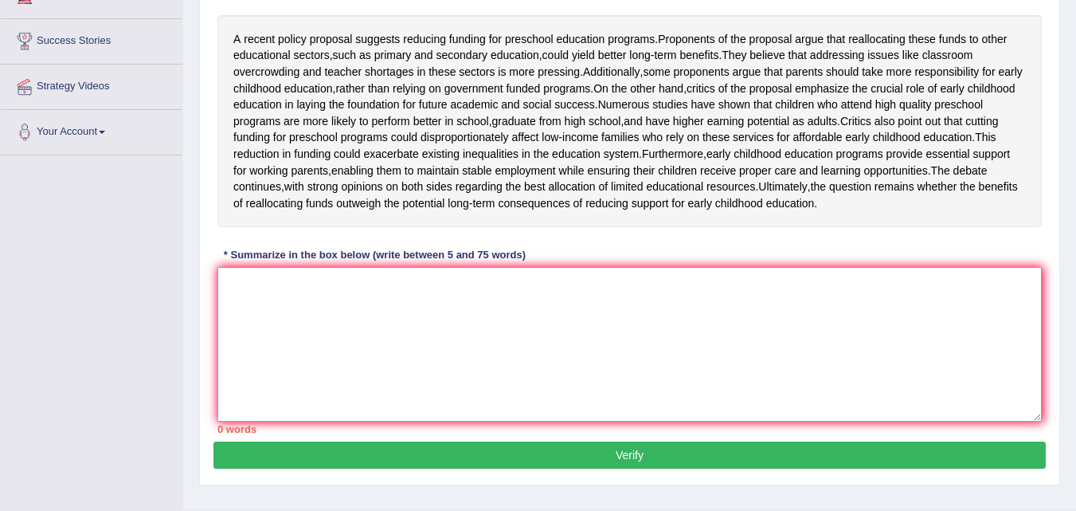
click at [303, 333] on textarea at bounding box center [629, 344] width 824 height 155
type textarea "a"
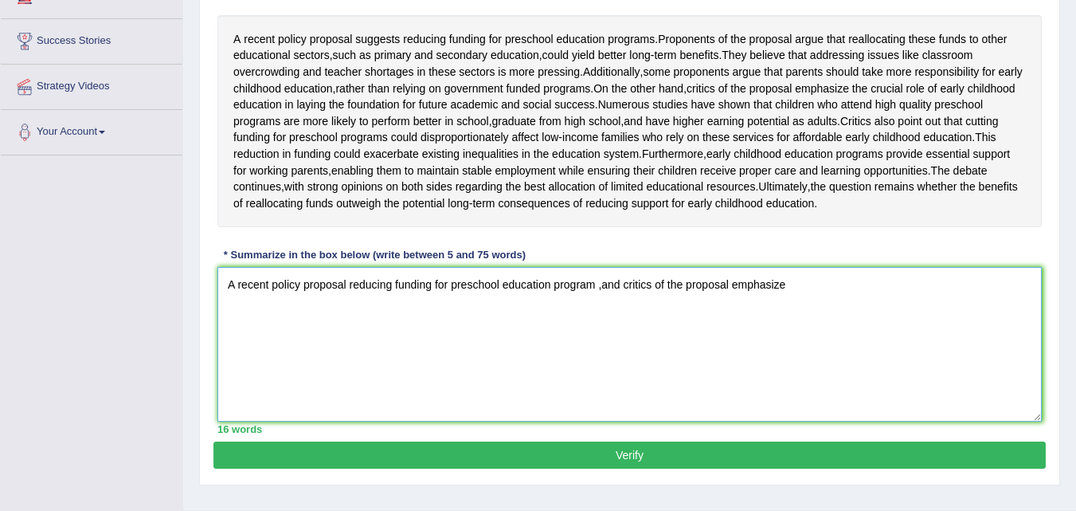
click at [303, 333] on textarea "A recent policy proposal reducing funding for preschool education program ,and …" at bounding box center [629, 344] width 824 height 155
click at [853, 331] on textarea "A recent policy proposal reducing funding for preschool education program ,and …" at bounding box center [629, 344] width 824 height 155
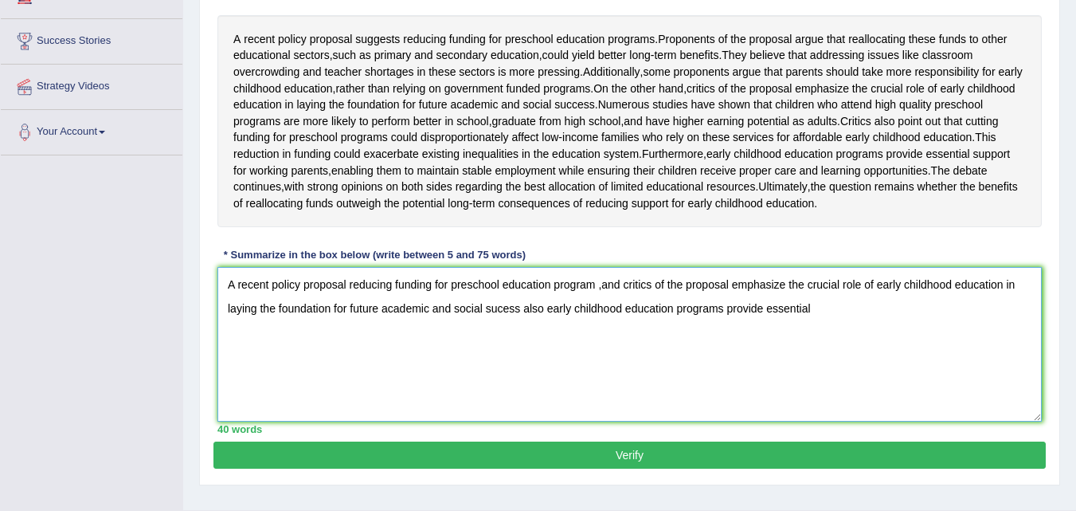
click at [853, 331] on textarea "A recent policy proposal reducing funding for preschool education program ,and …" at bounding box center [629, 344] width 824 height 155
click at [828, 354] on textarea "A recent policy proposal reducing funding for preschool education program ,and …" at bounding box center [629, 344] width 824 height 155
click at [949, 358] on textarea "A recent policy proposal reducing funding for preschool education program ,and …" at bounding box center [629, 344] width 824 height 155
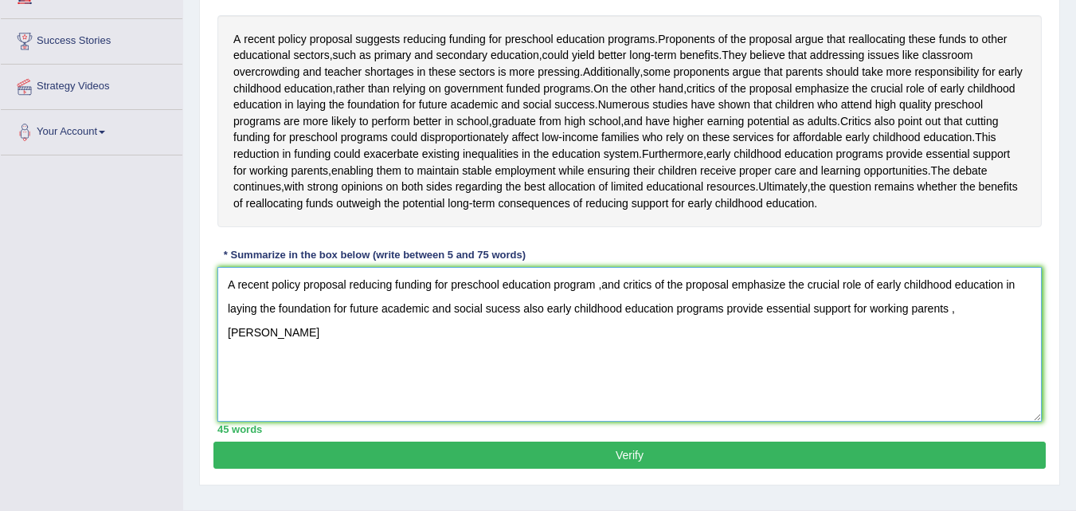
click at [949, 358] on textarea "A recent policy proposal reducing funding for preschool education program ,and …" at bounding box center [629, 344] width 824 height 155
click at [1011, 421] on textarea "A recent policy proposal reducing funding for preschool education program ,and …" at bounding box center [629, 344] width 824 height 155
click at [951, 359] on textarea "A recent policy proposal reducing funding for preschool education program ,and …" at bounding box center [629, 344] width 824 height 155
click at [952, 357] on textarea "A recent policy proposal reducing funding for preschool education program ,and …" at bounding box center [629, 344] width 824 height 155
click at [1006, 359] on textarea "A recent policy proposal reducing funding for preschool education program ,and …" at bounding box center [629, 344] width 824 height 155
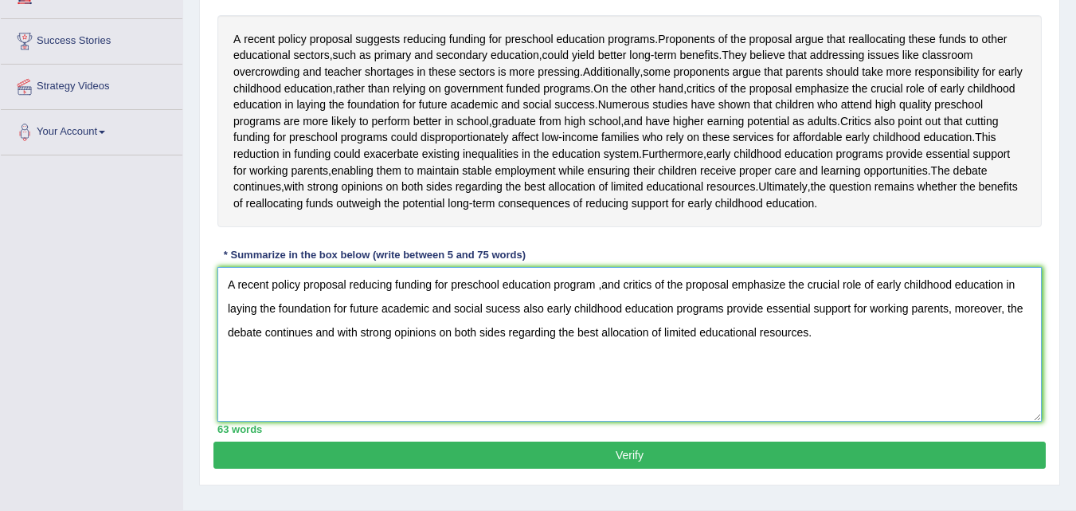
type textarea "A recent policy proposal reducing funding for preschool education program ,and …"
click at [797, 468] on button "Verify" at bounding box center [629, 454] width 832 height 27
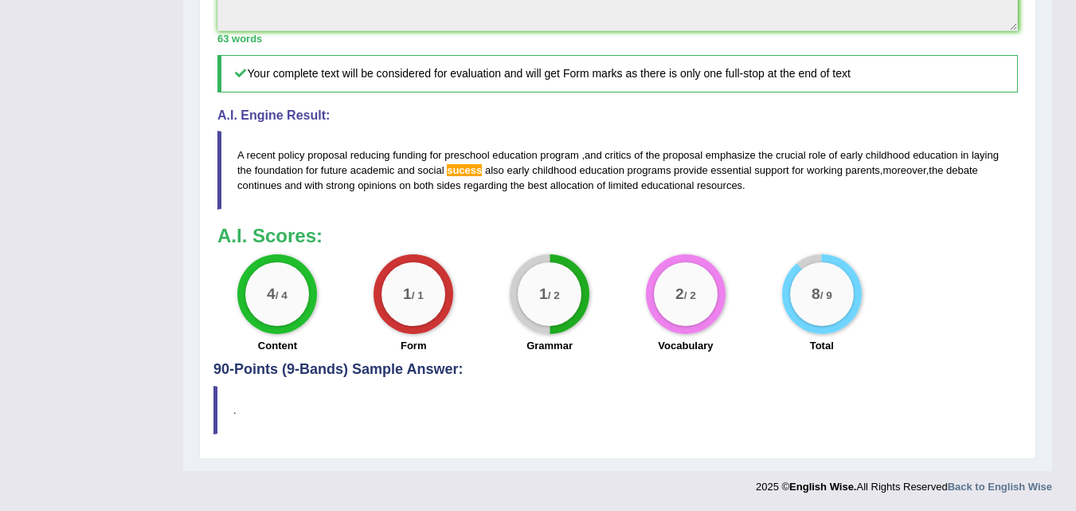
scroll to position [701, 0]
